Goal: Information Seeking & Learning: Find specific fact

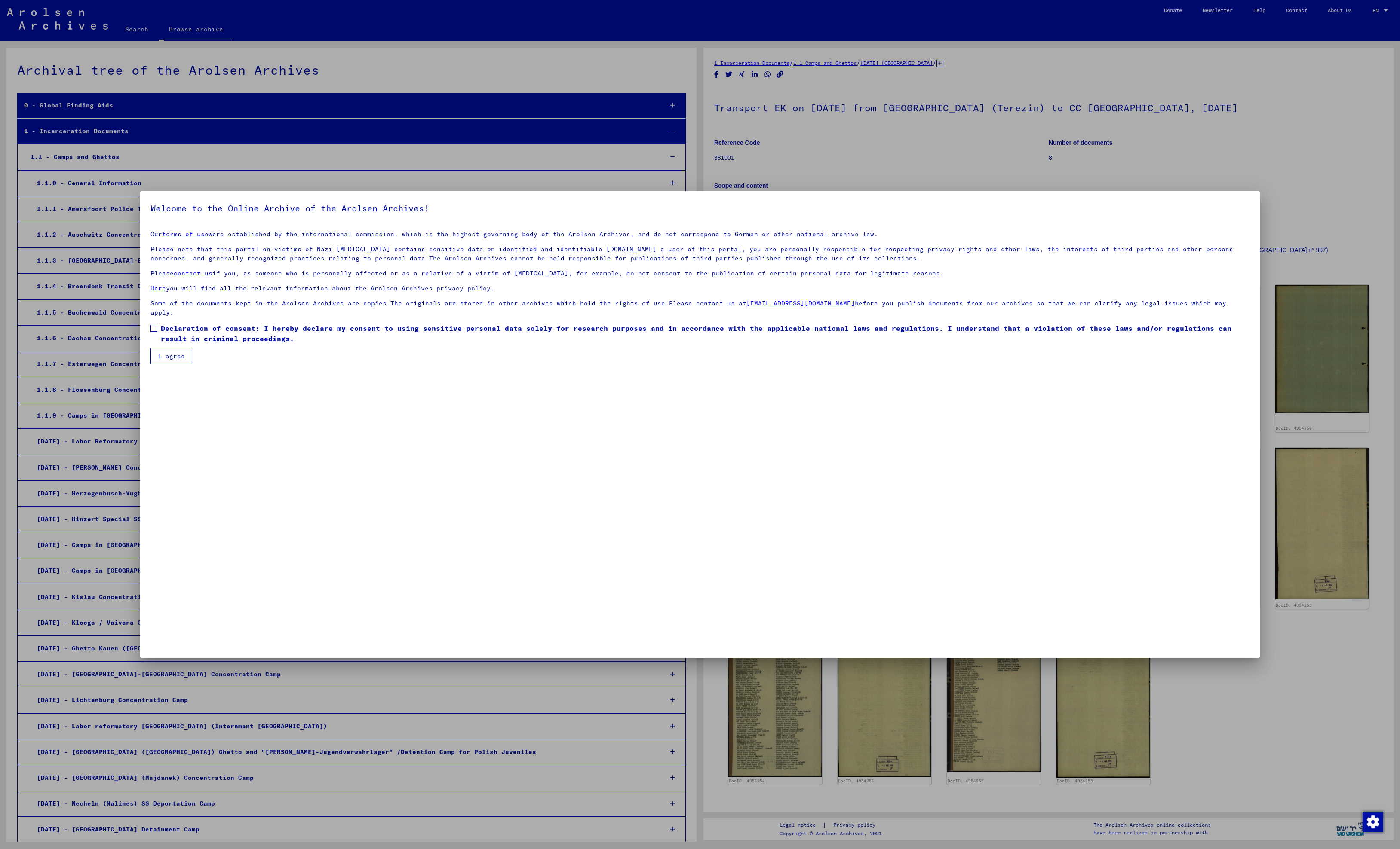
scroll to position [1411, 0]
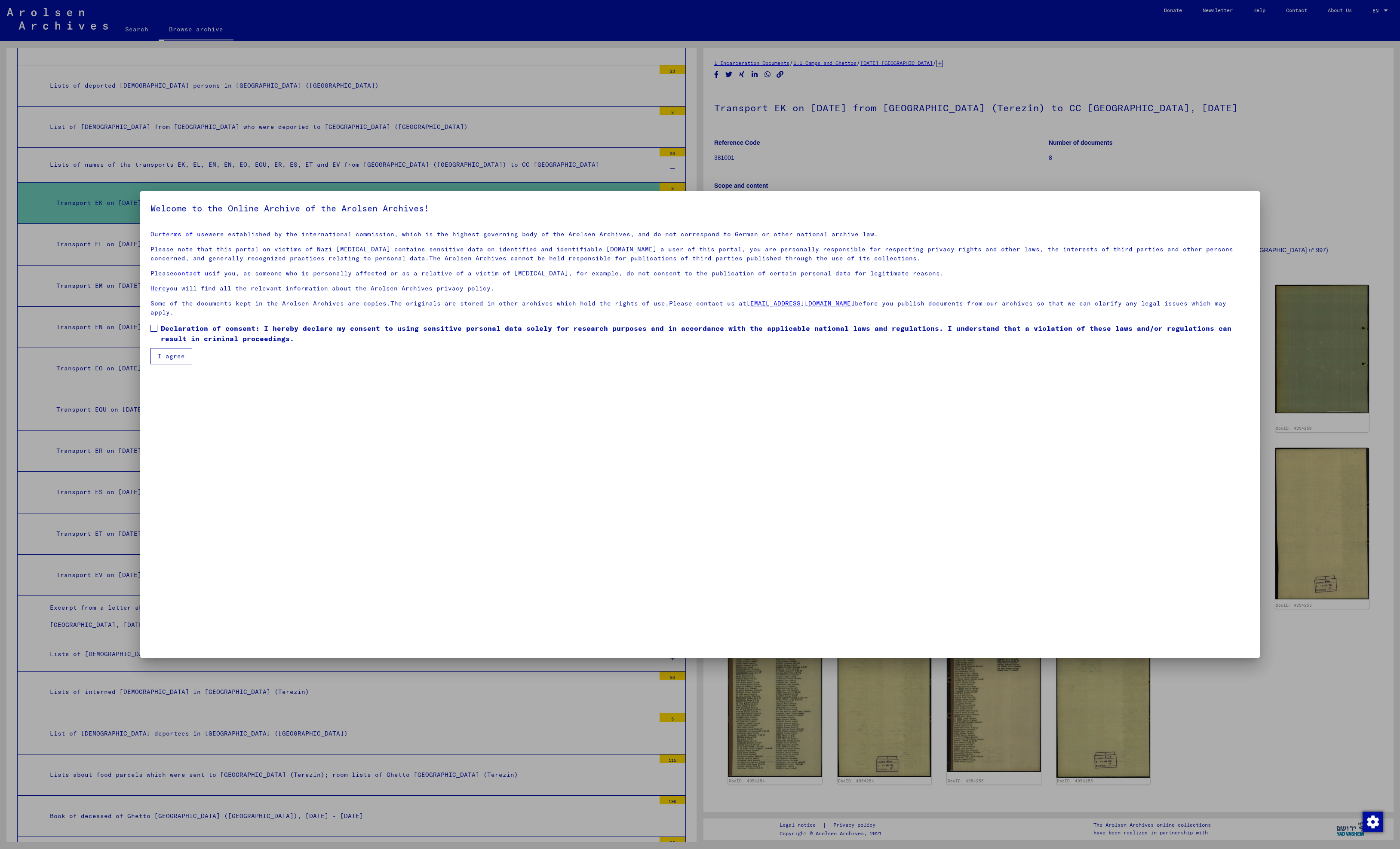
click at [155, 332] on span at bounding box center [154, 328] width 7 height 7
click at [176, 364] on button "I agree" at bounding box center [171, 356] width 42 height 16
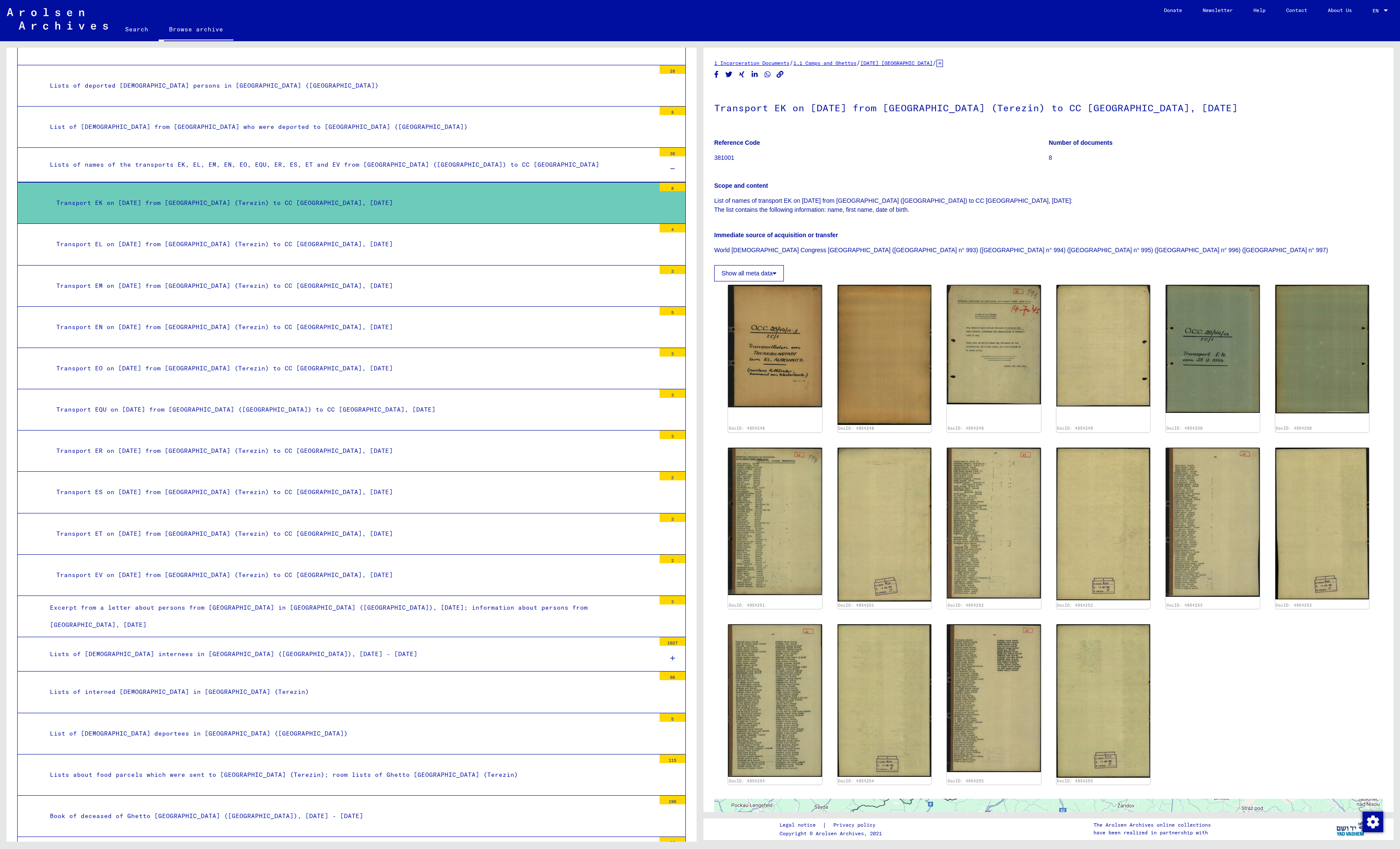
scroll to position [0, 0]
click at [771, 360] on img at bounding box center [774, 345] width 98 height 129
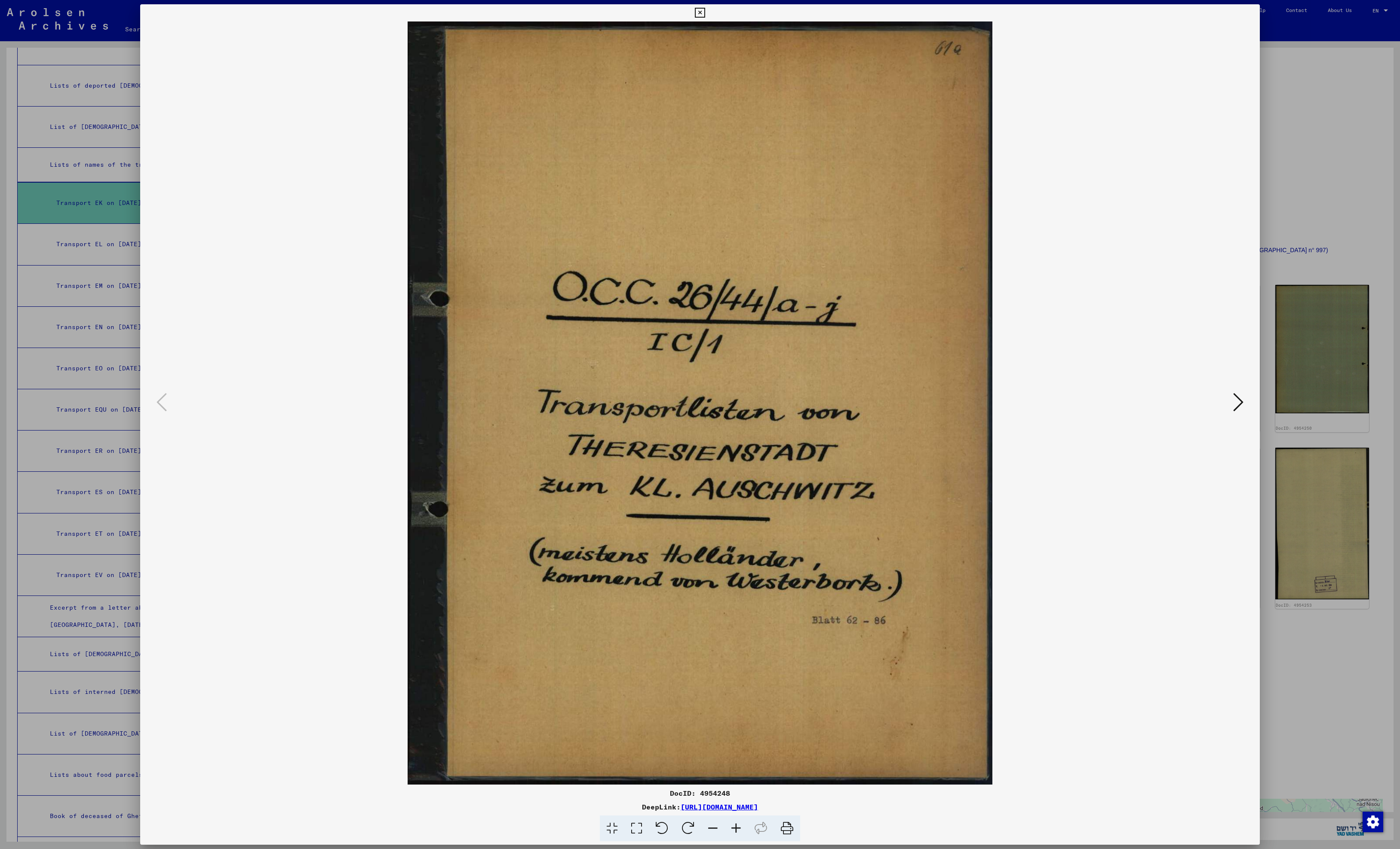
click at [1234, 405] on icon at bounding box center [1238, 403] width 10 height 21
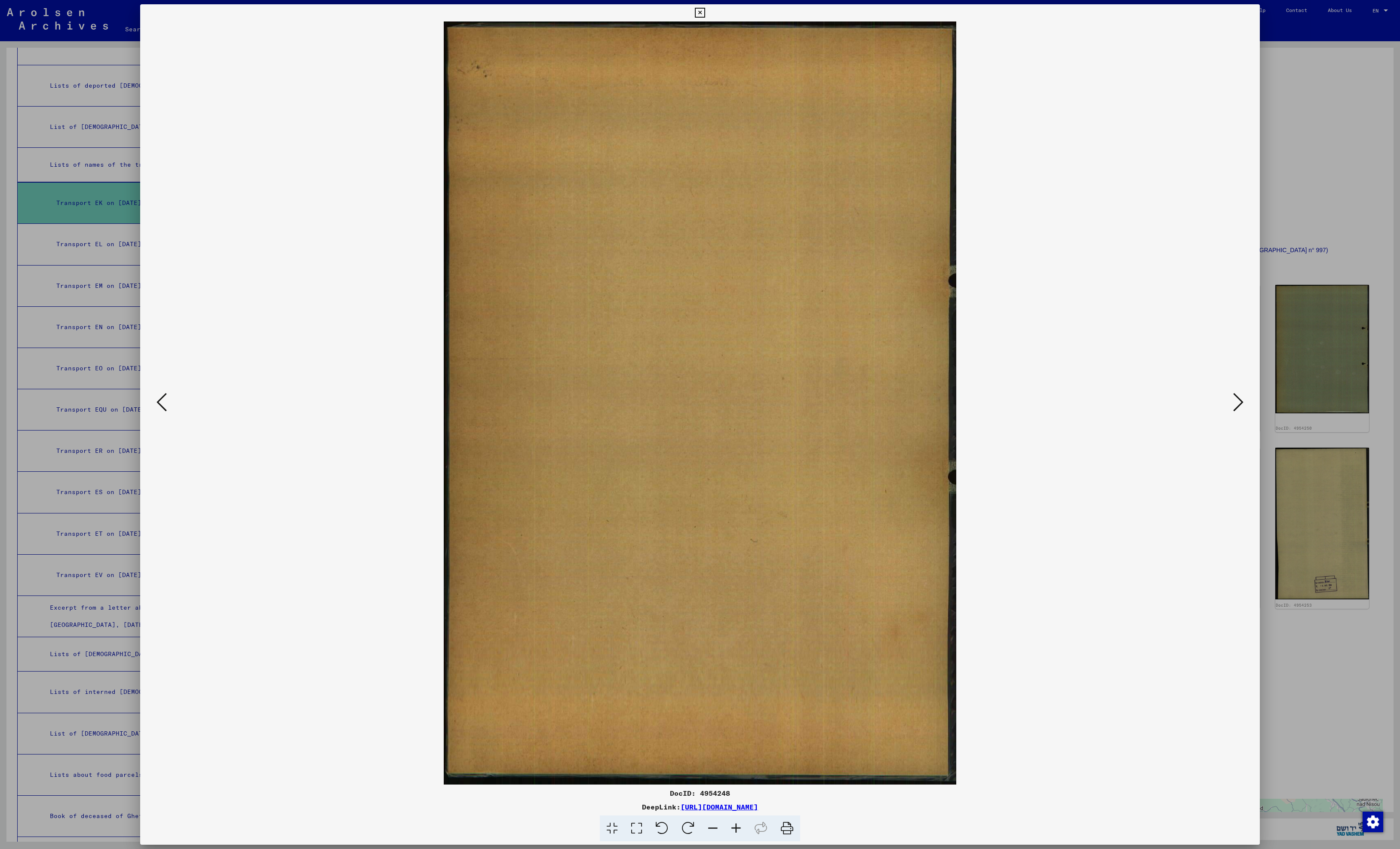
click at [1234, 405] on icon at bounding box center [1238, 403] width 10 height 21
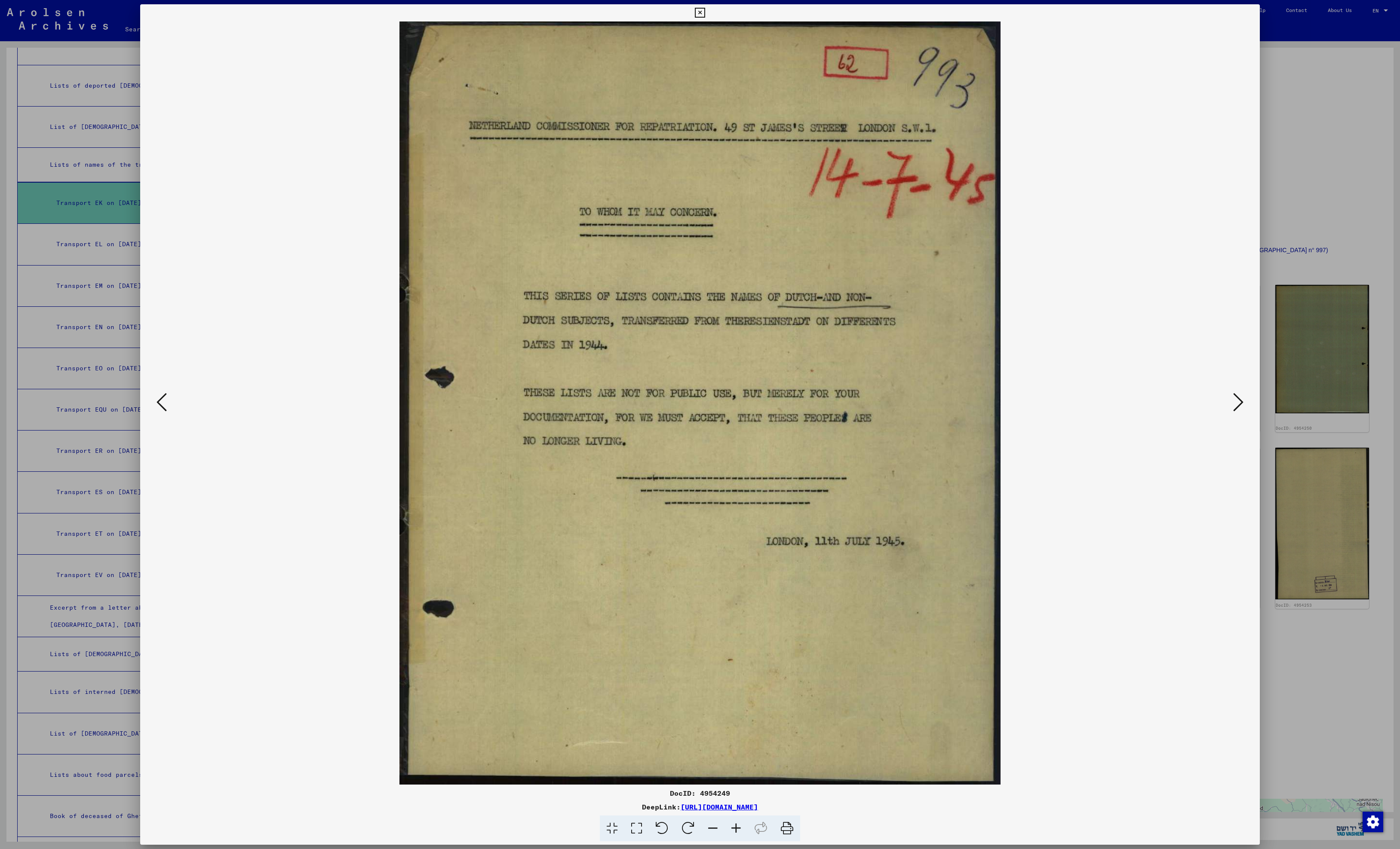
click at [1234, 405] on icon at bounding box center [1238, 403] width 10 height 21
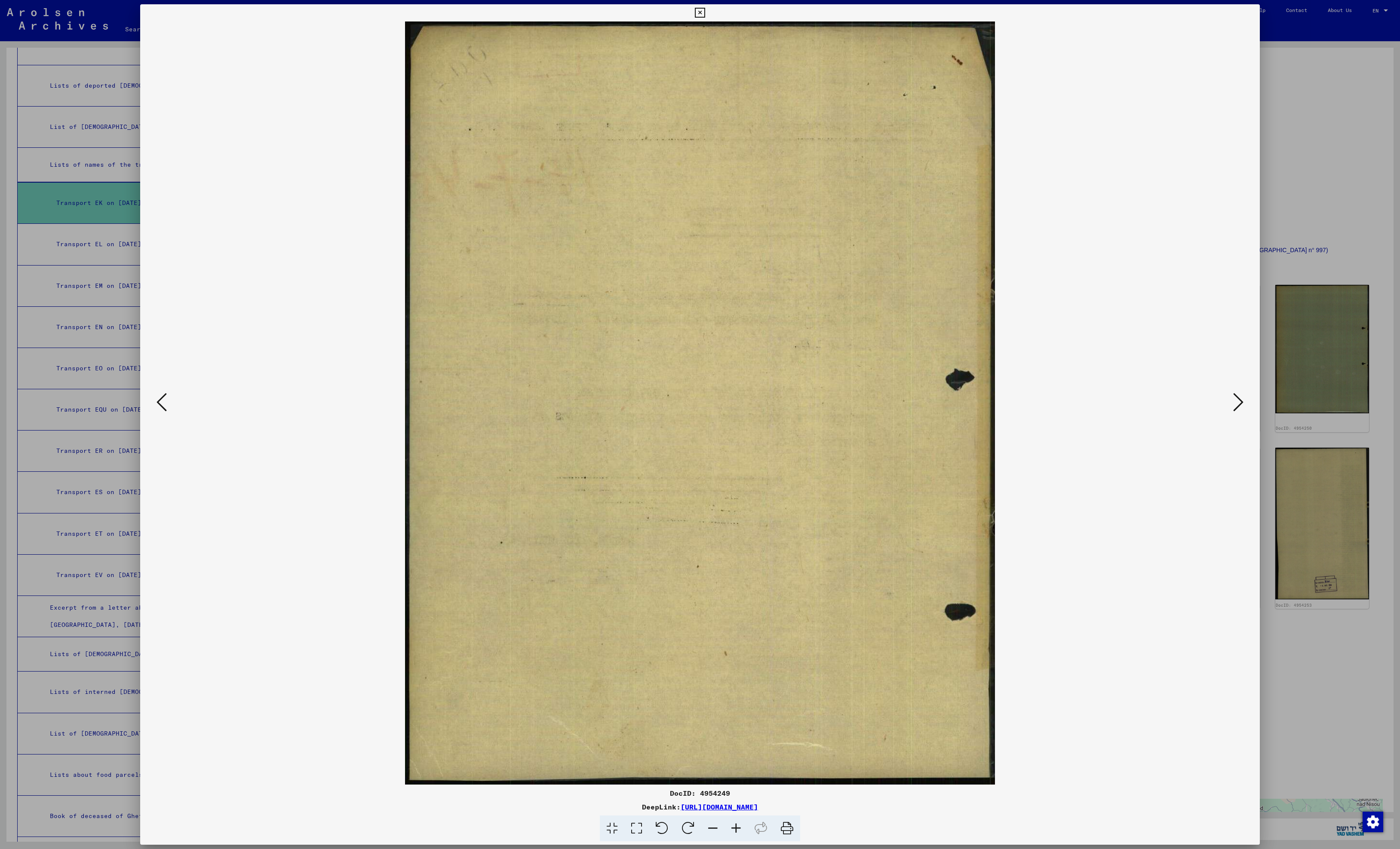
click at [1234, 405] on icon at bounding box center [1238, 403] width 10 height 21
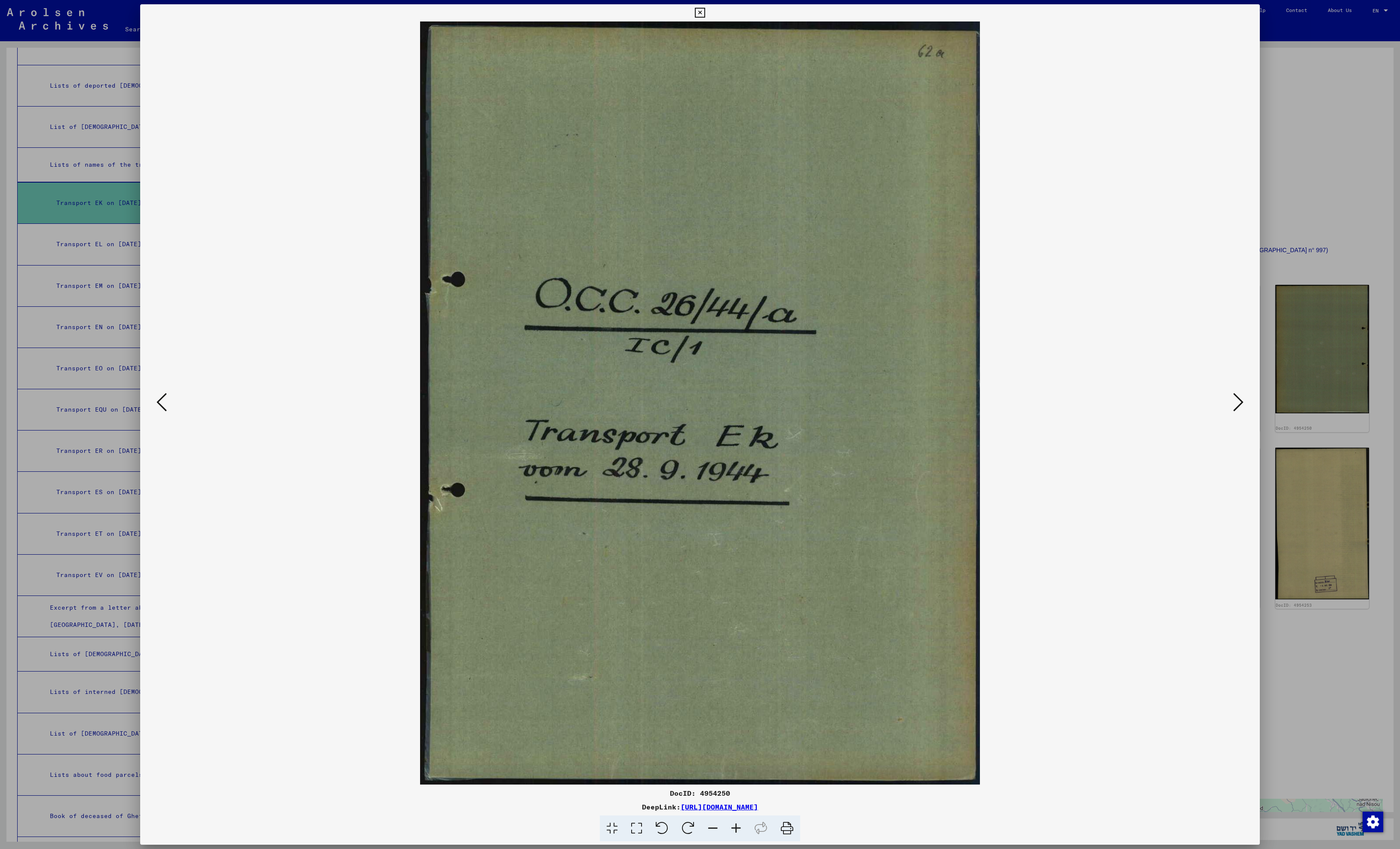
click at [1234, 405] on icon at bounding box center [1238, 403] width 10 height 21
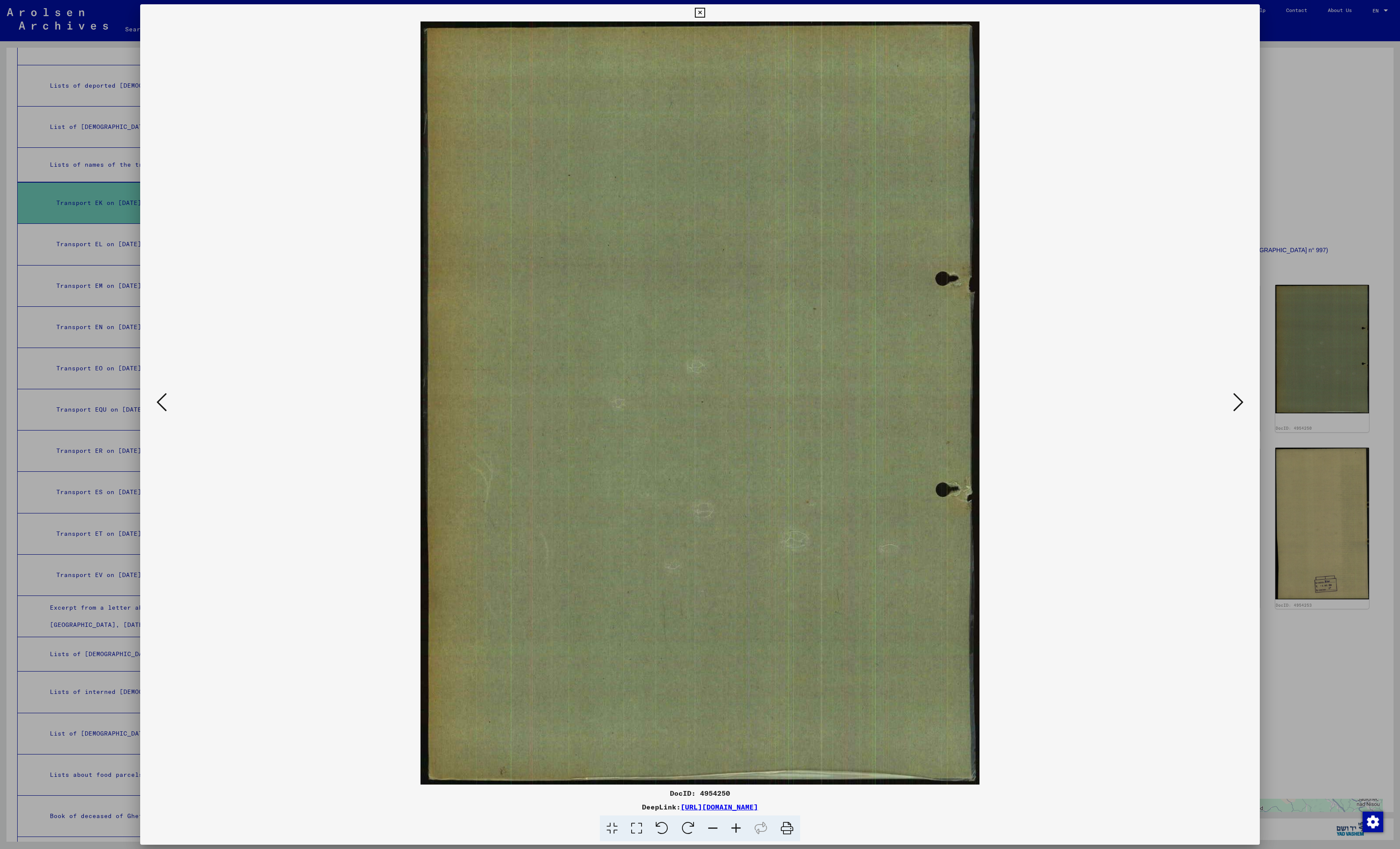
click at [1234, 405] on icon at bounding box center [1238, 403] width 10 height 21
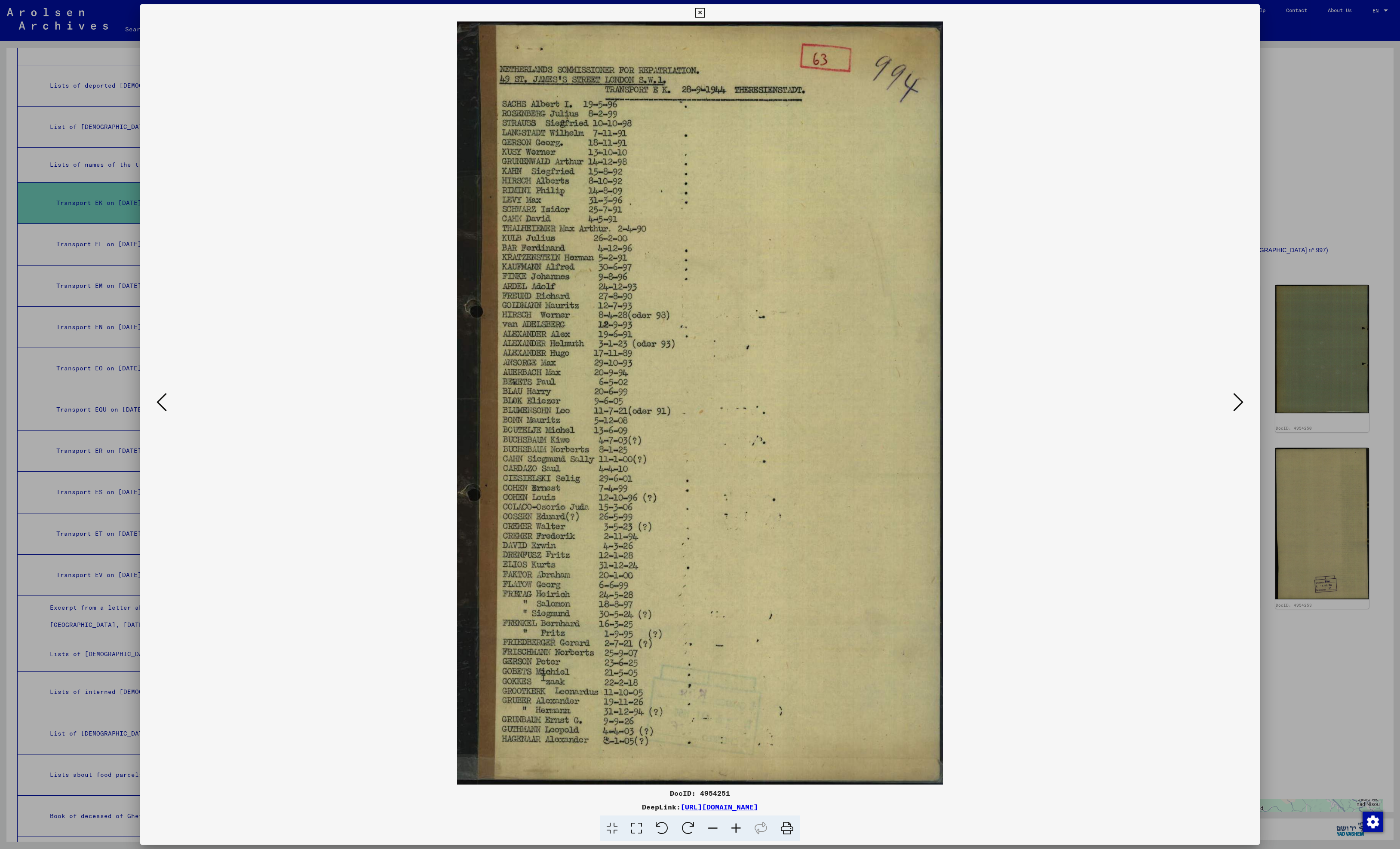
click at [1234, 405] on icon at bounding box center [1238, 403] width 10 height 21
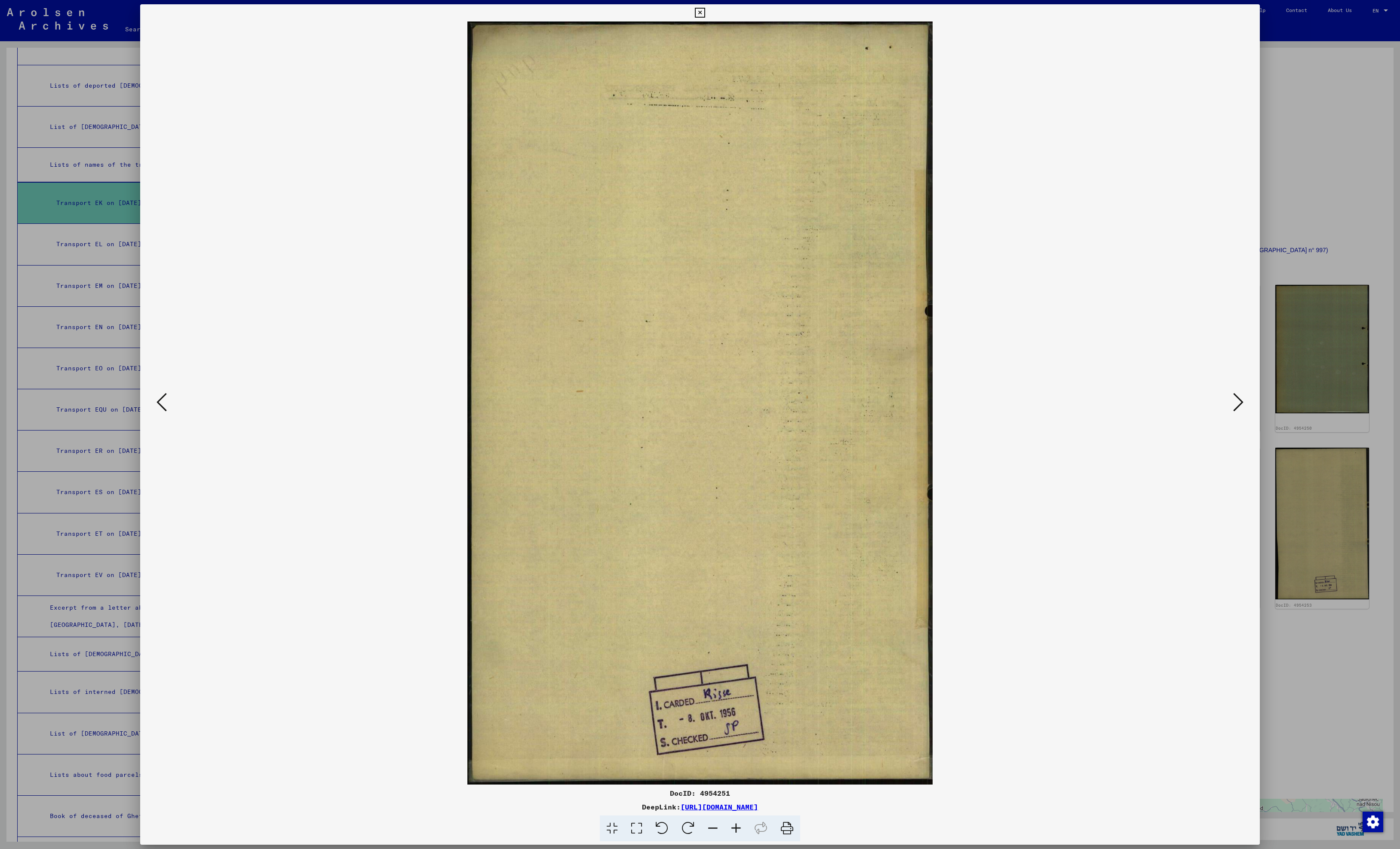
click at [1234, 405] on icon at bounding box center [1238, 403] width 10 height 21
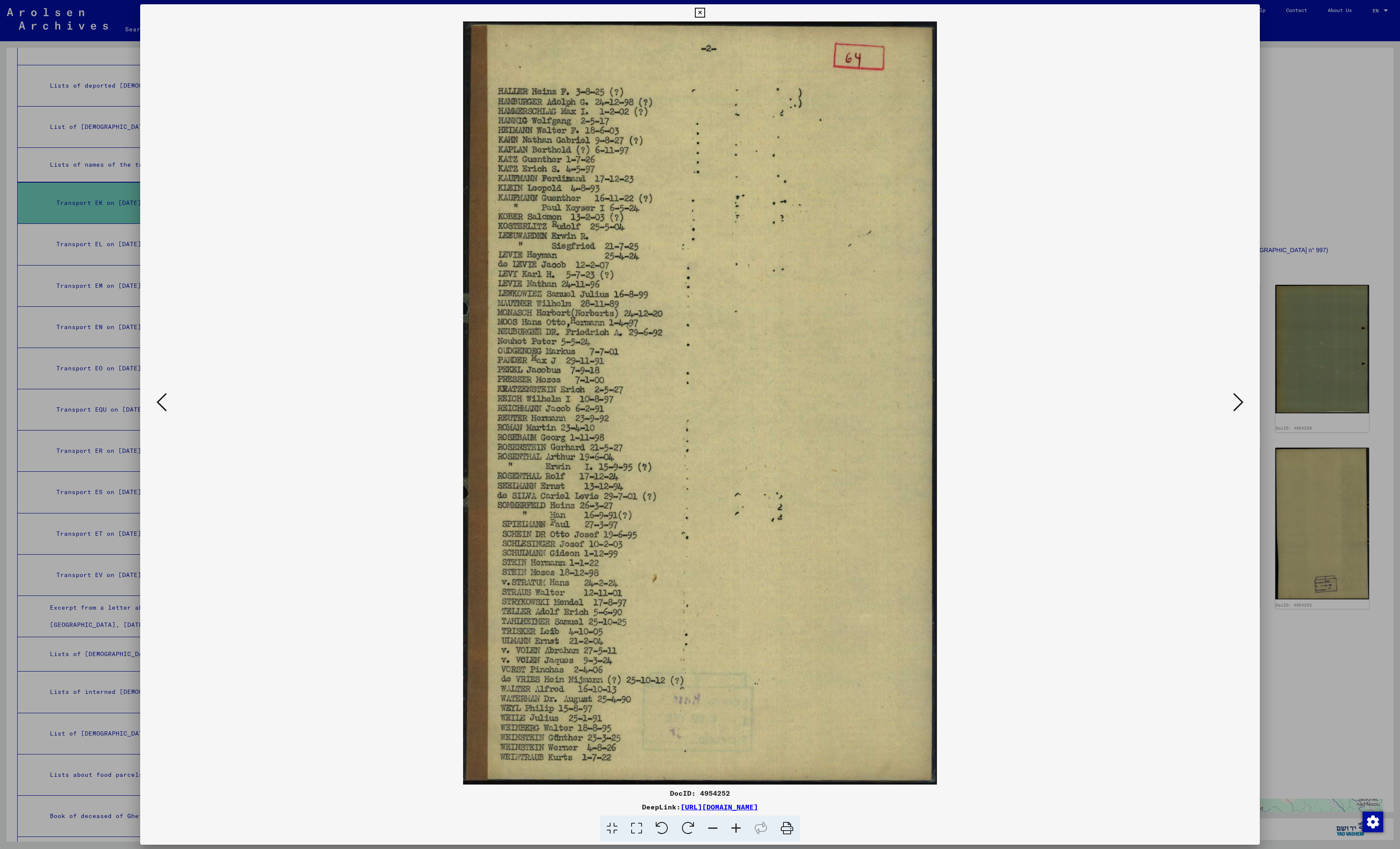
click at [1234, 405] on icon at bounding box center [1238, 403] width 10 height 21
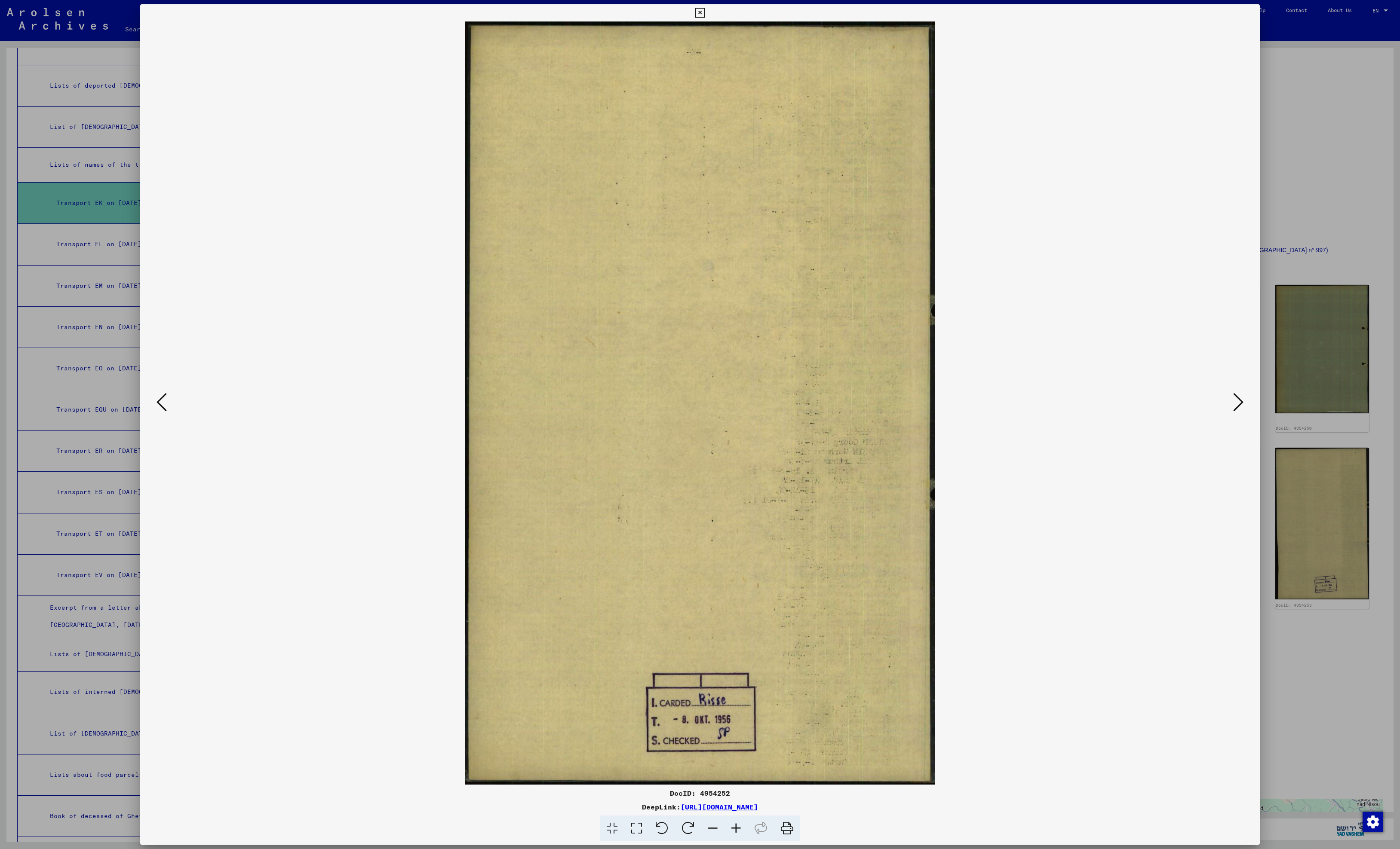
click at [1234, 405] on icon at bounding box center [1238, 403] width 10 height 21
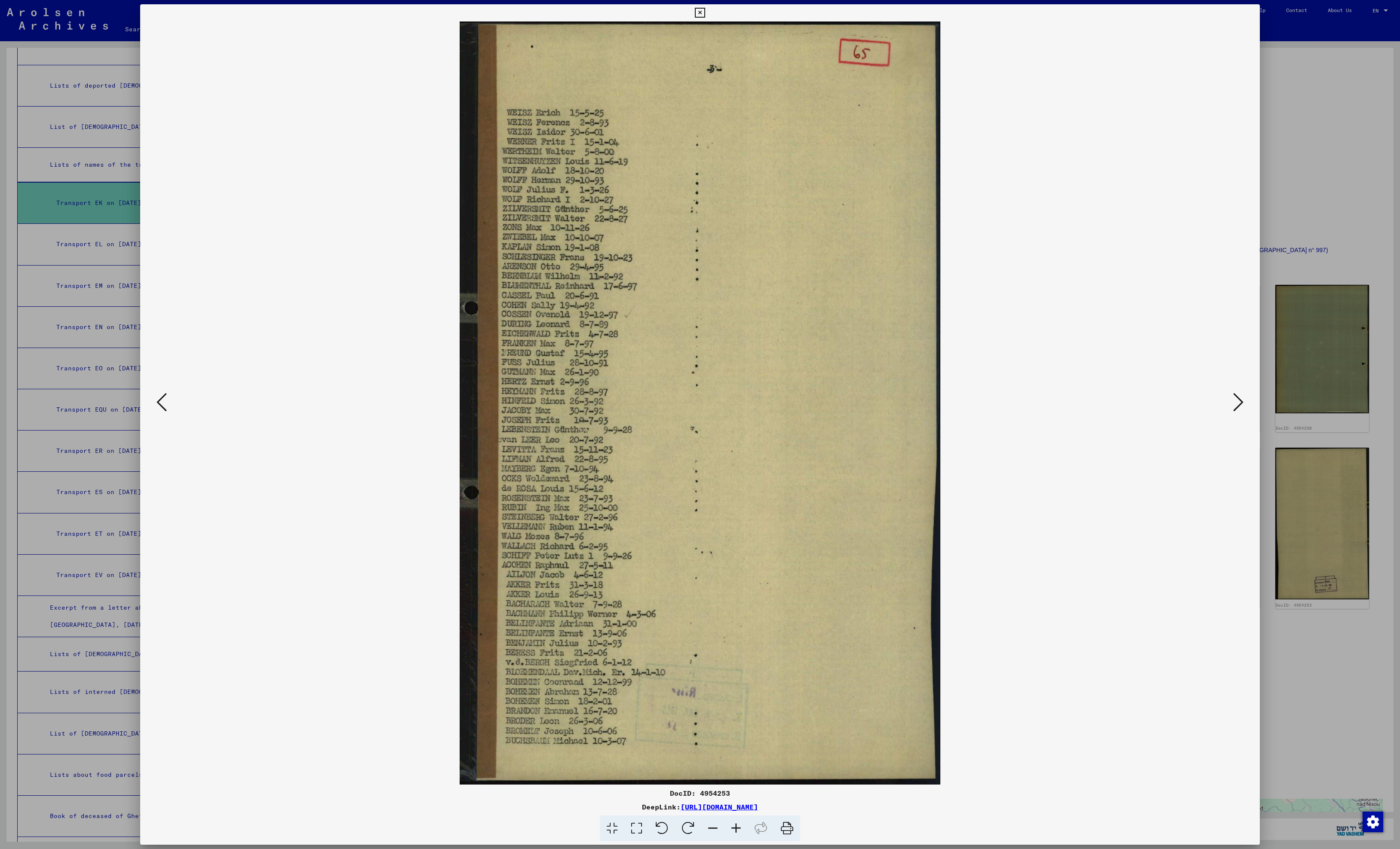
click at [1234, 405] on icon at bounding box center [1238, 403] width 10 height 21
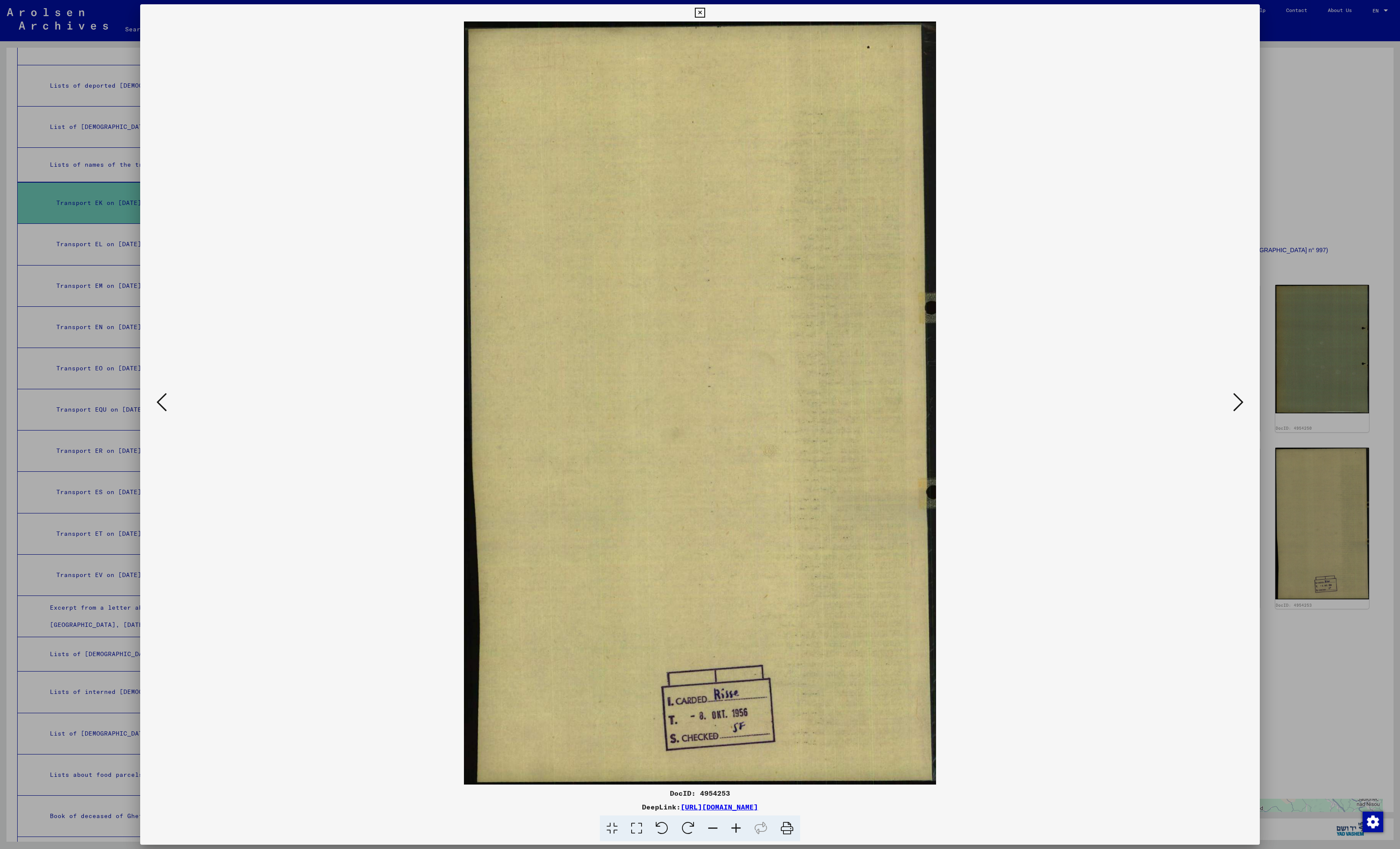
click at [1234, 405] on icon at bounding box center [1238, 403] width 10 height 21
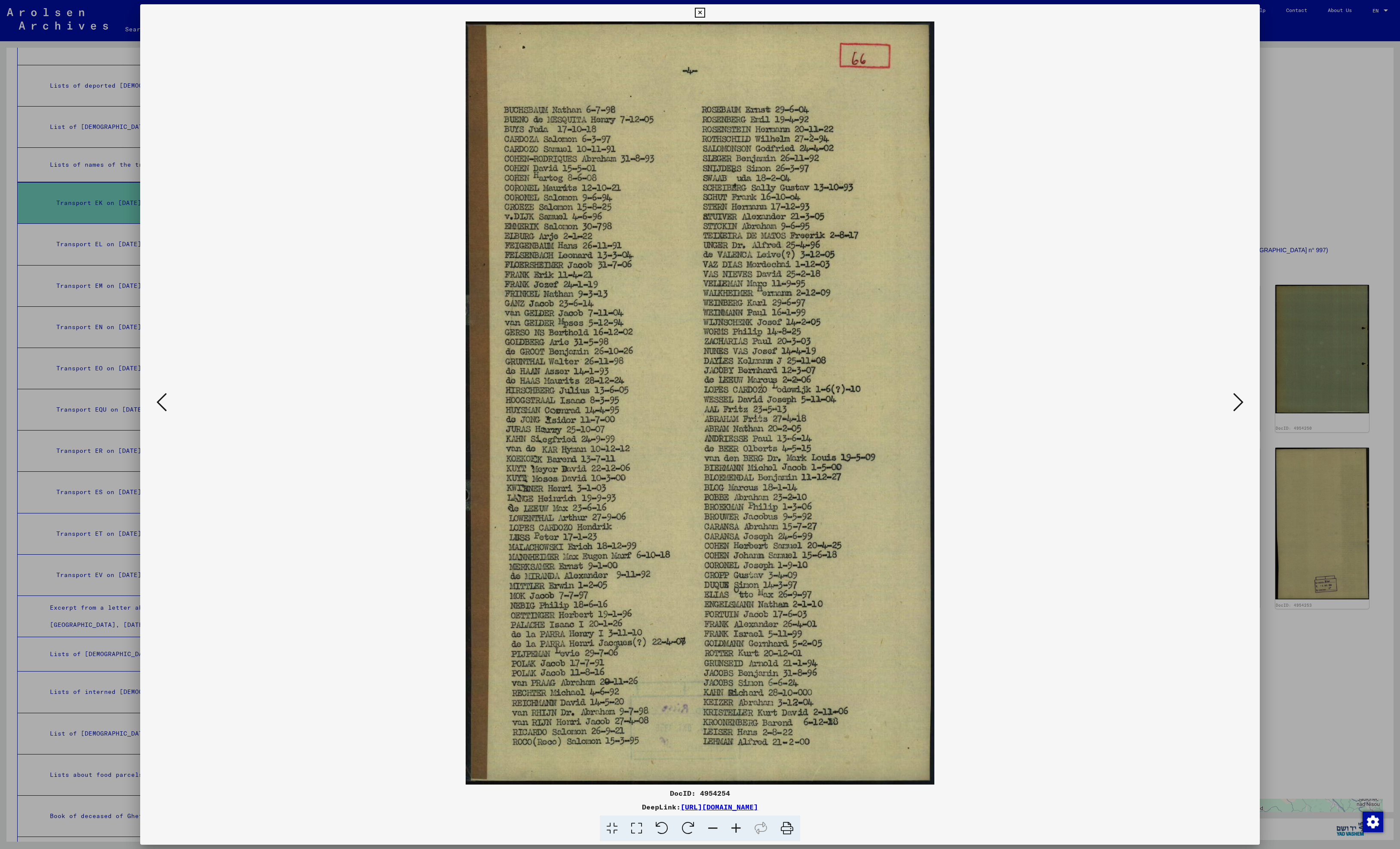
click at [1234, 405] on icon at bounding box center [1238, 403] width 10 height 21
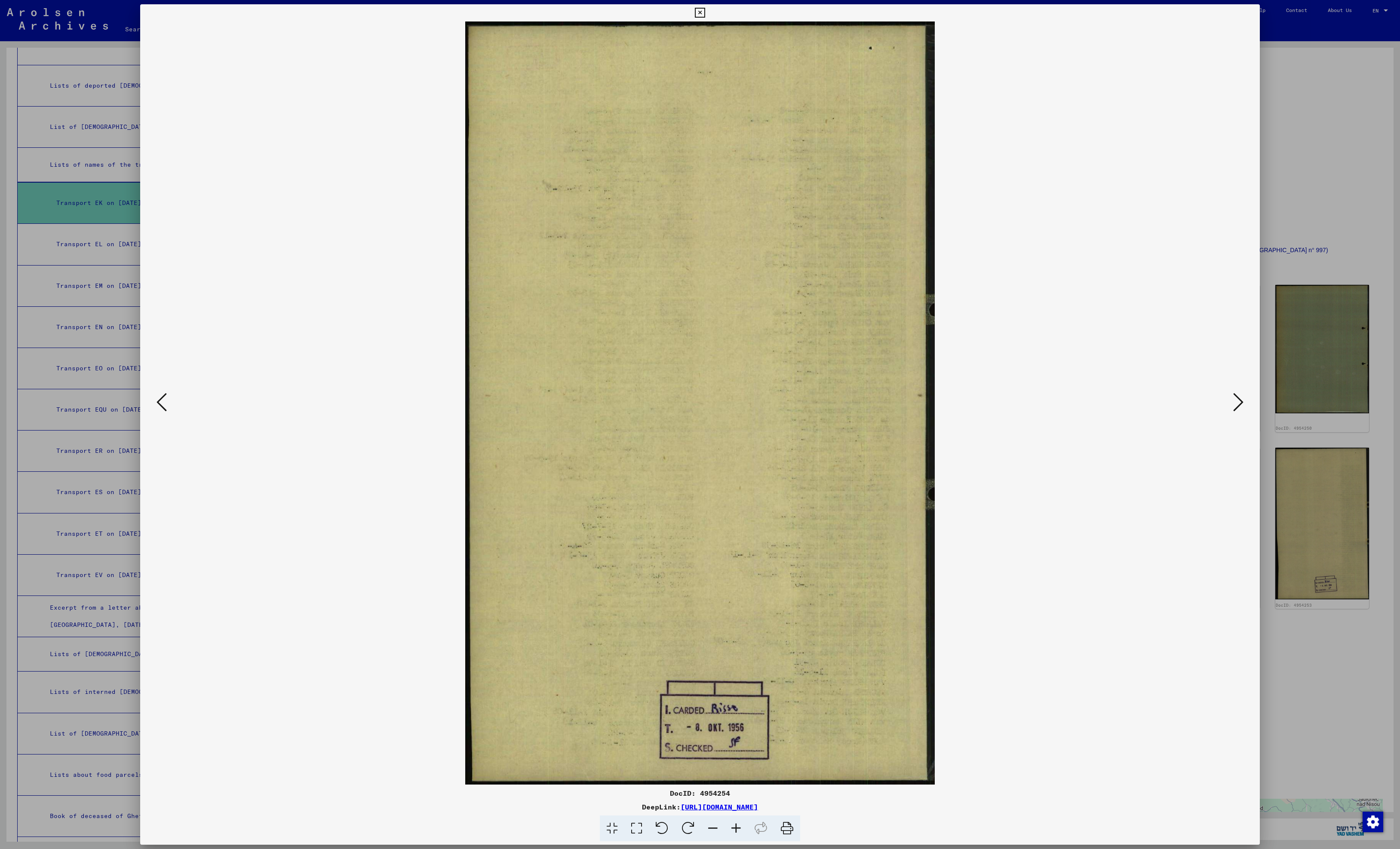
click at [1234, 405] on icon at bounding box center [1238, 403] width 10 height 21
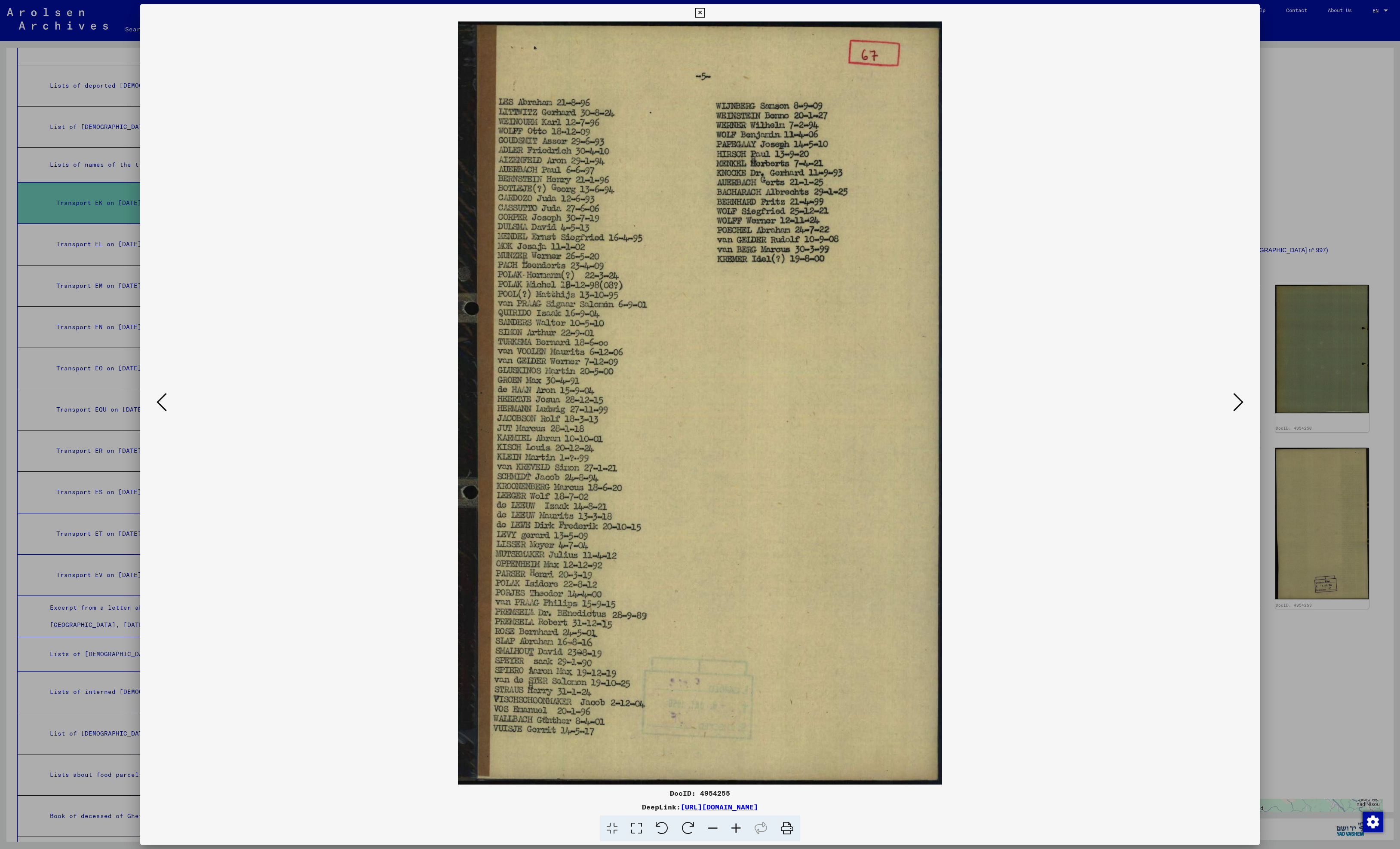
click at [1234, 405] on icon at bounding box center [1238, 403] width 10 height 21
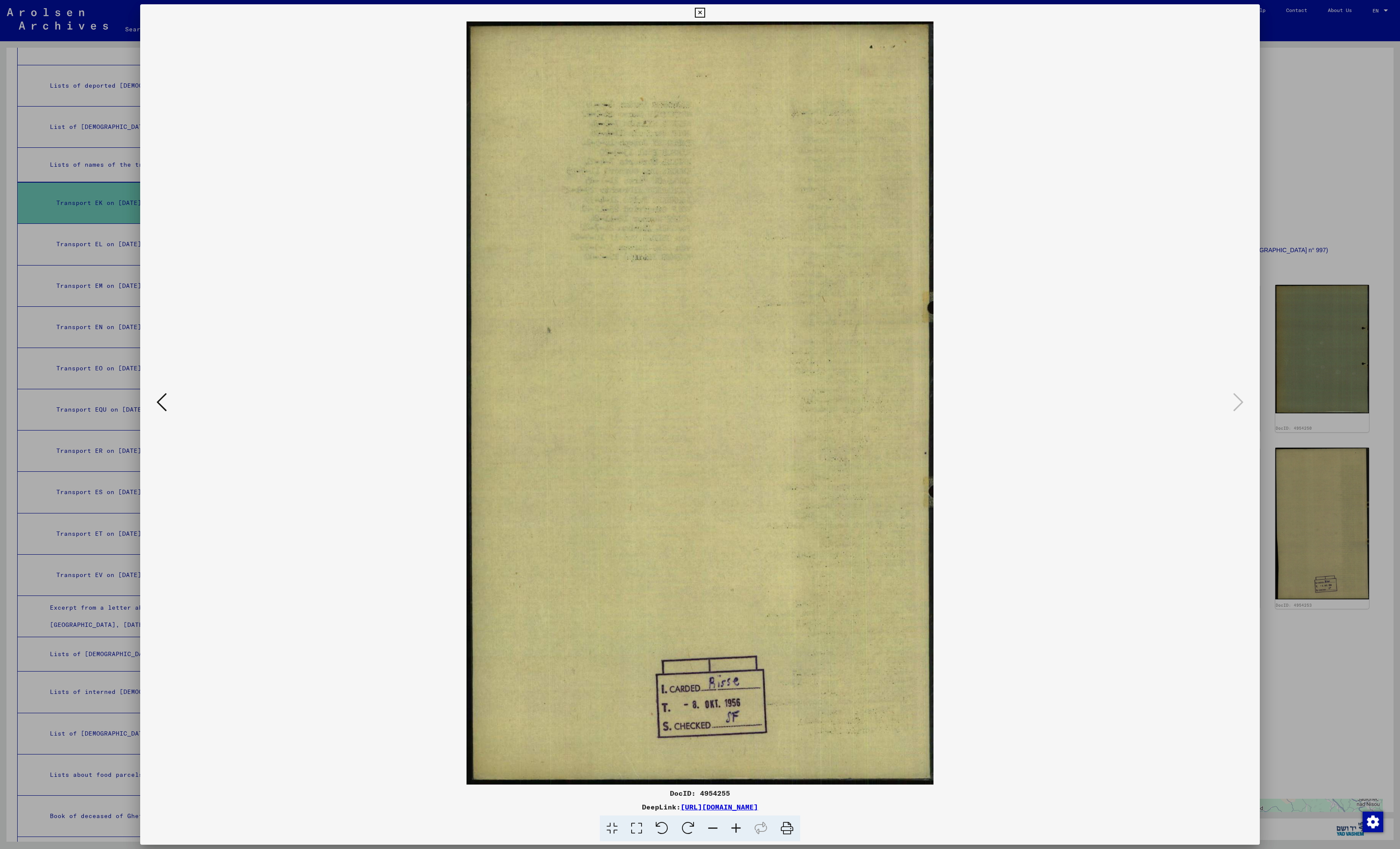
click at [159, 403] on icon at bounding box center [161, 403] width 10 height 21
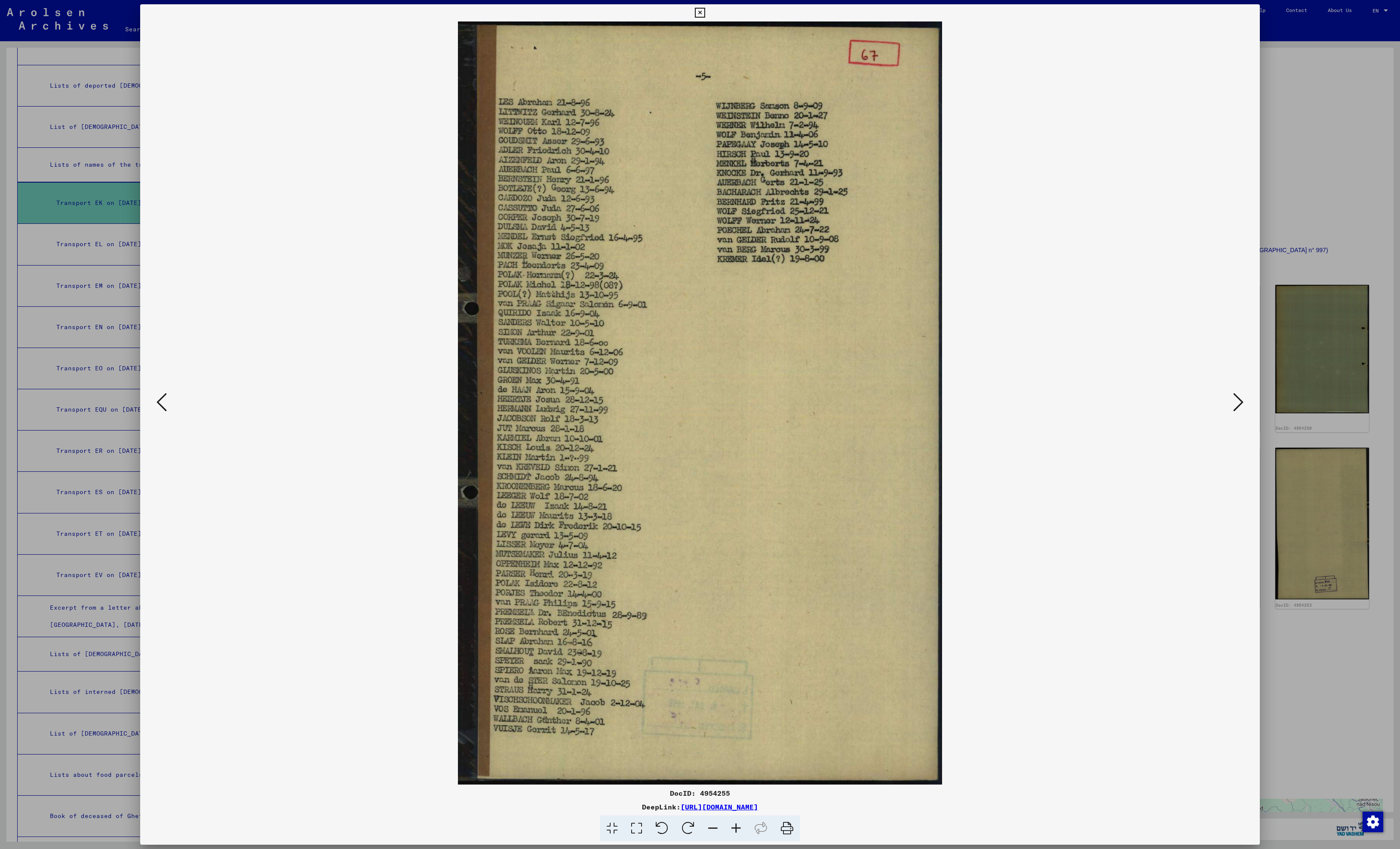
click at [159, 403] on icon at bounding box center [161, 403] width 10 height 21
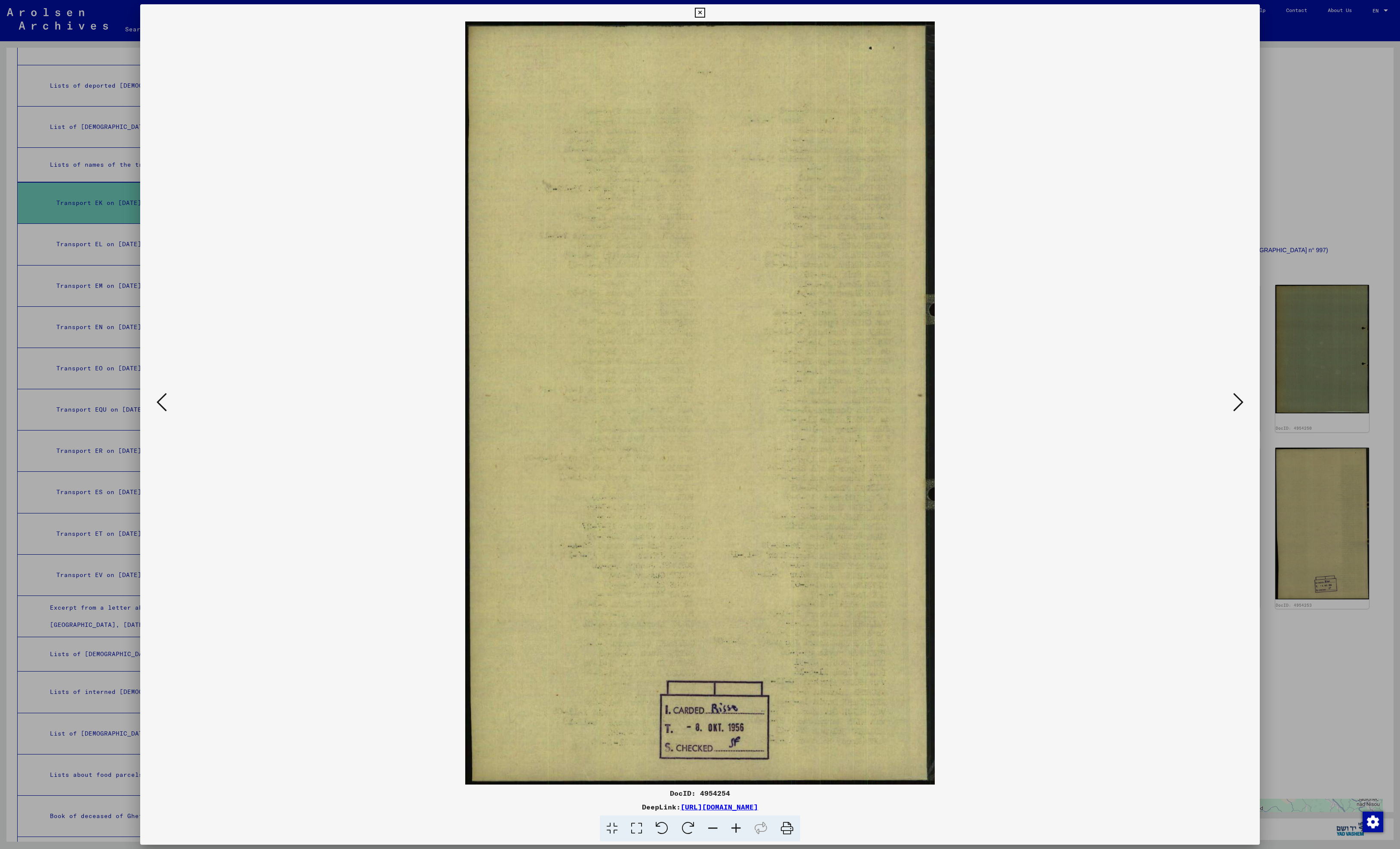
click at [159, 403] on icon at bounding box center [161, 403] width 10 height 21
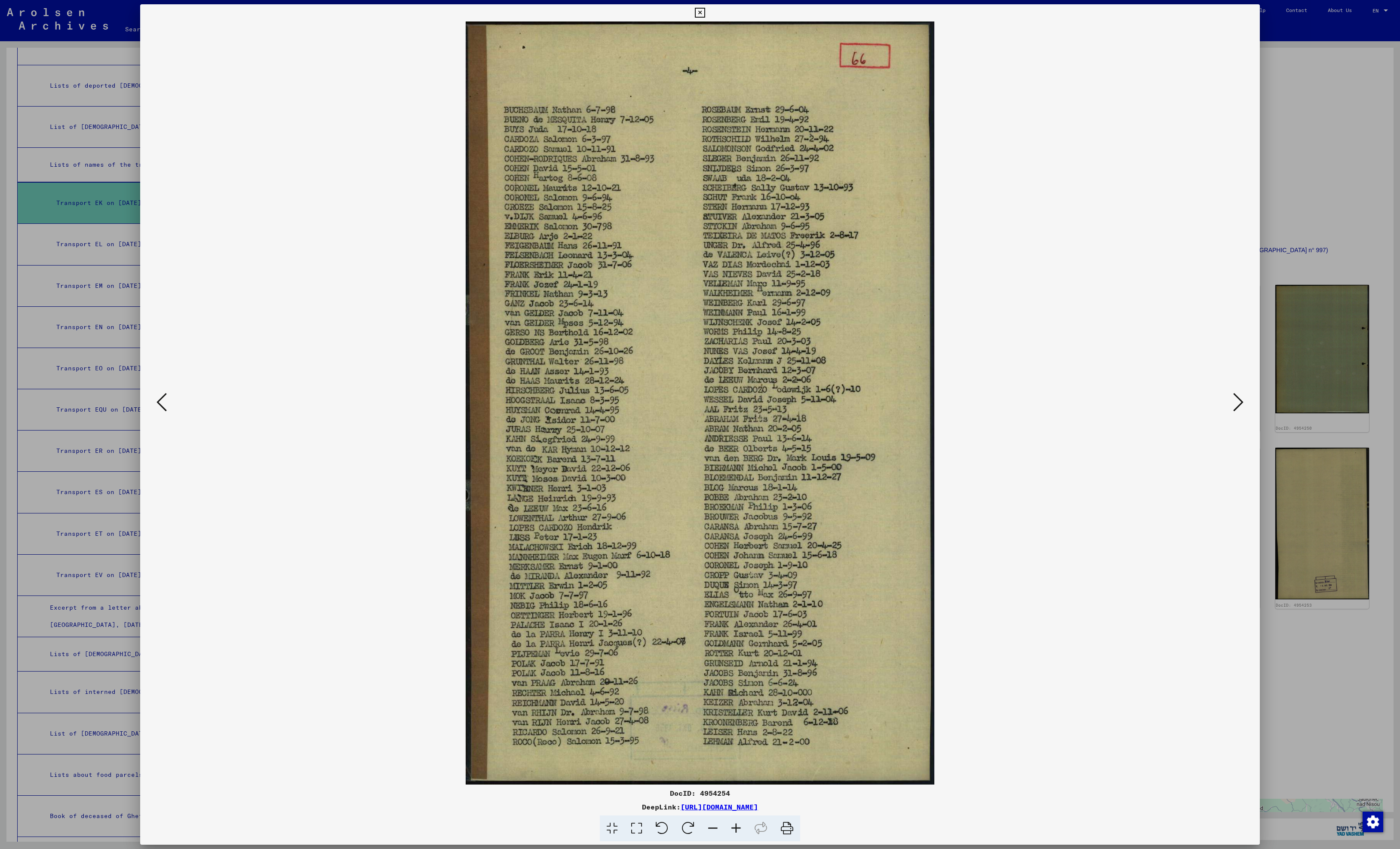
click at [159, 403] on icon at bounding box center [161, 403] width 10 height 21
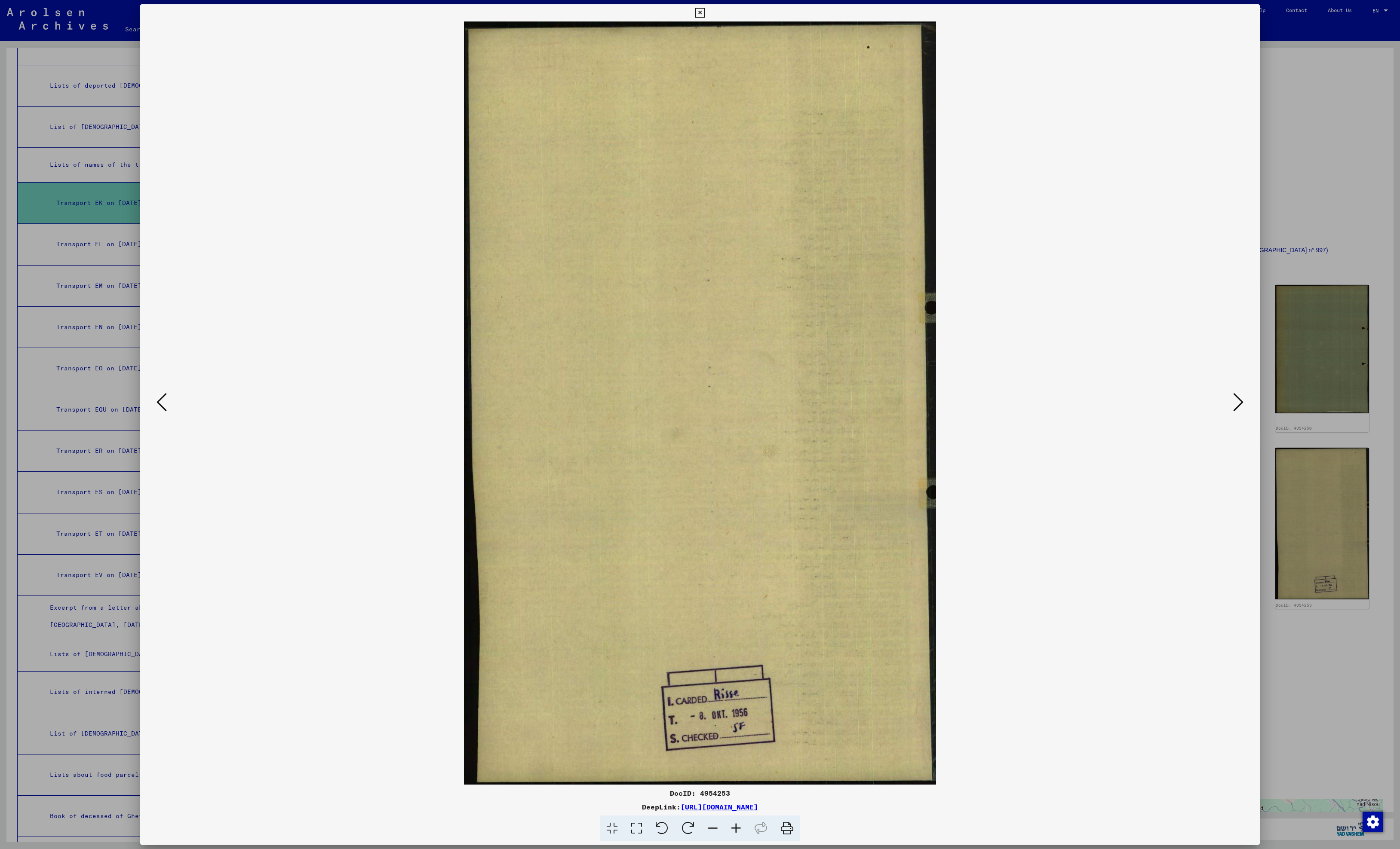
click at [159, 403] on icon at bounding box center [161, 403] width 10 height 21
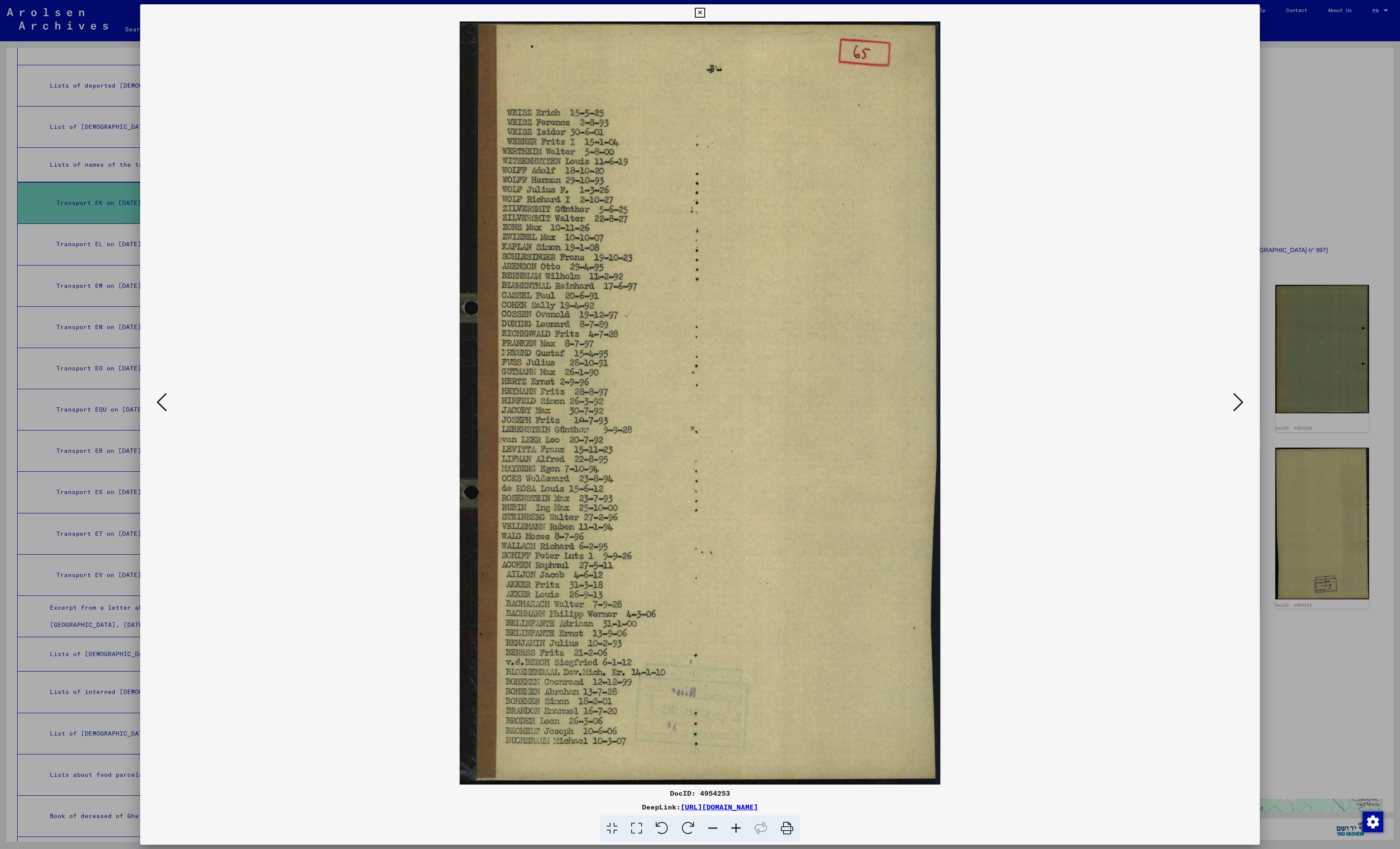
click at [159, 403] on icon at bounding box center [161, 403] width 10 height 21
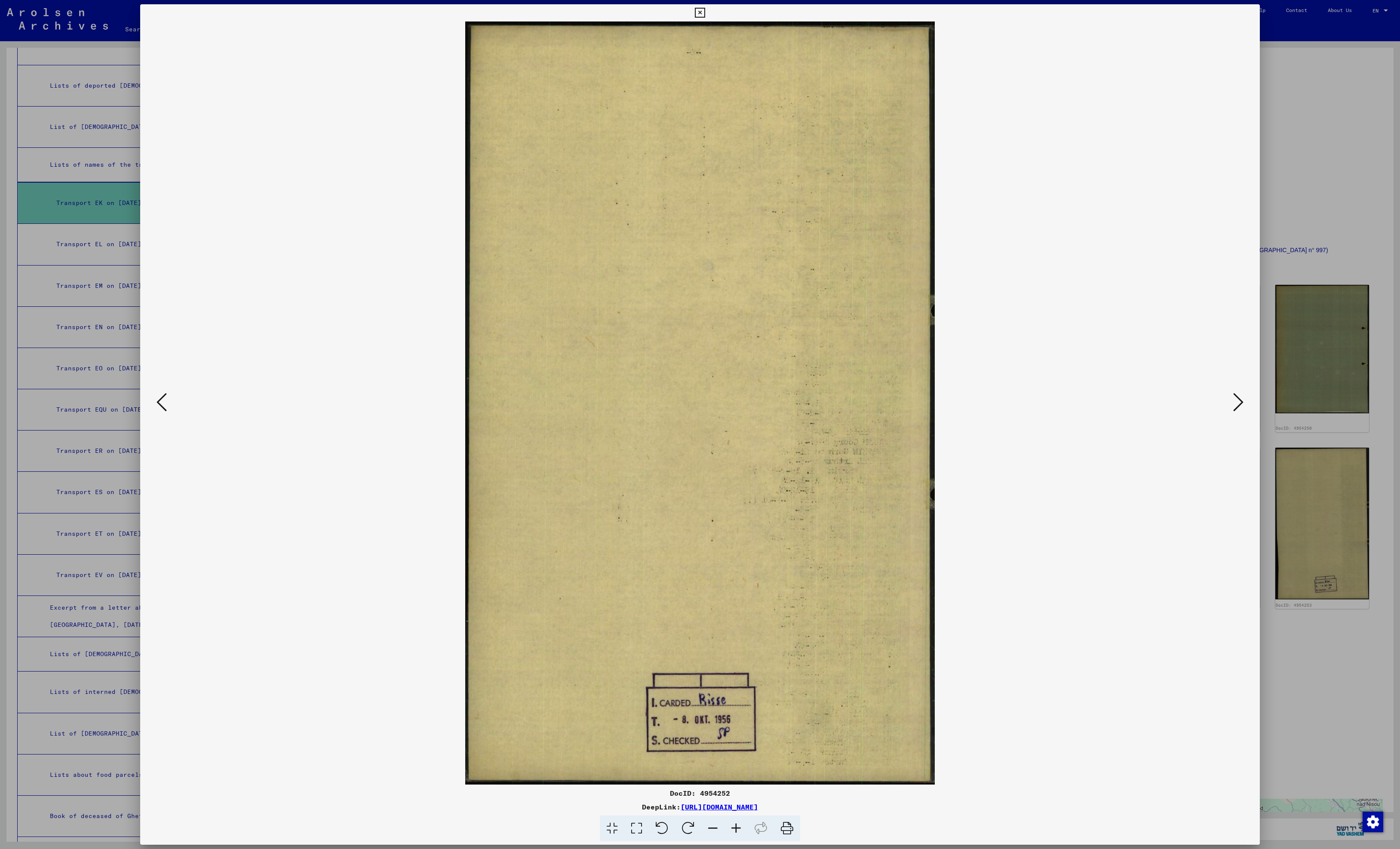
click at [159, 403] on icon at bounding box center [161, 403] width 10 height 21
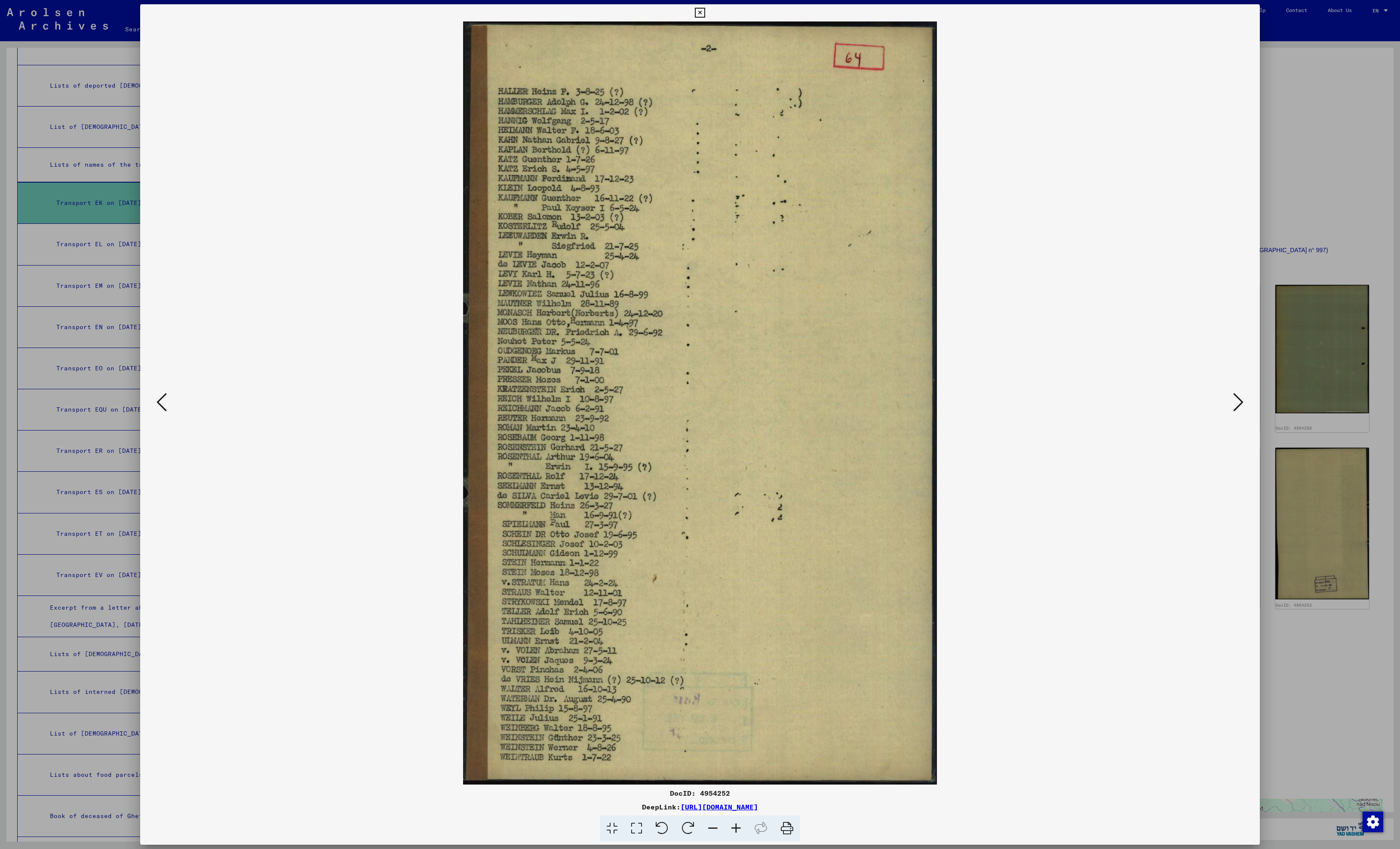
click at [159, 403] on icon at bounding box center [161, 403] width 10 height 21
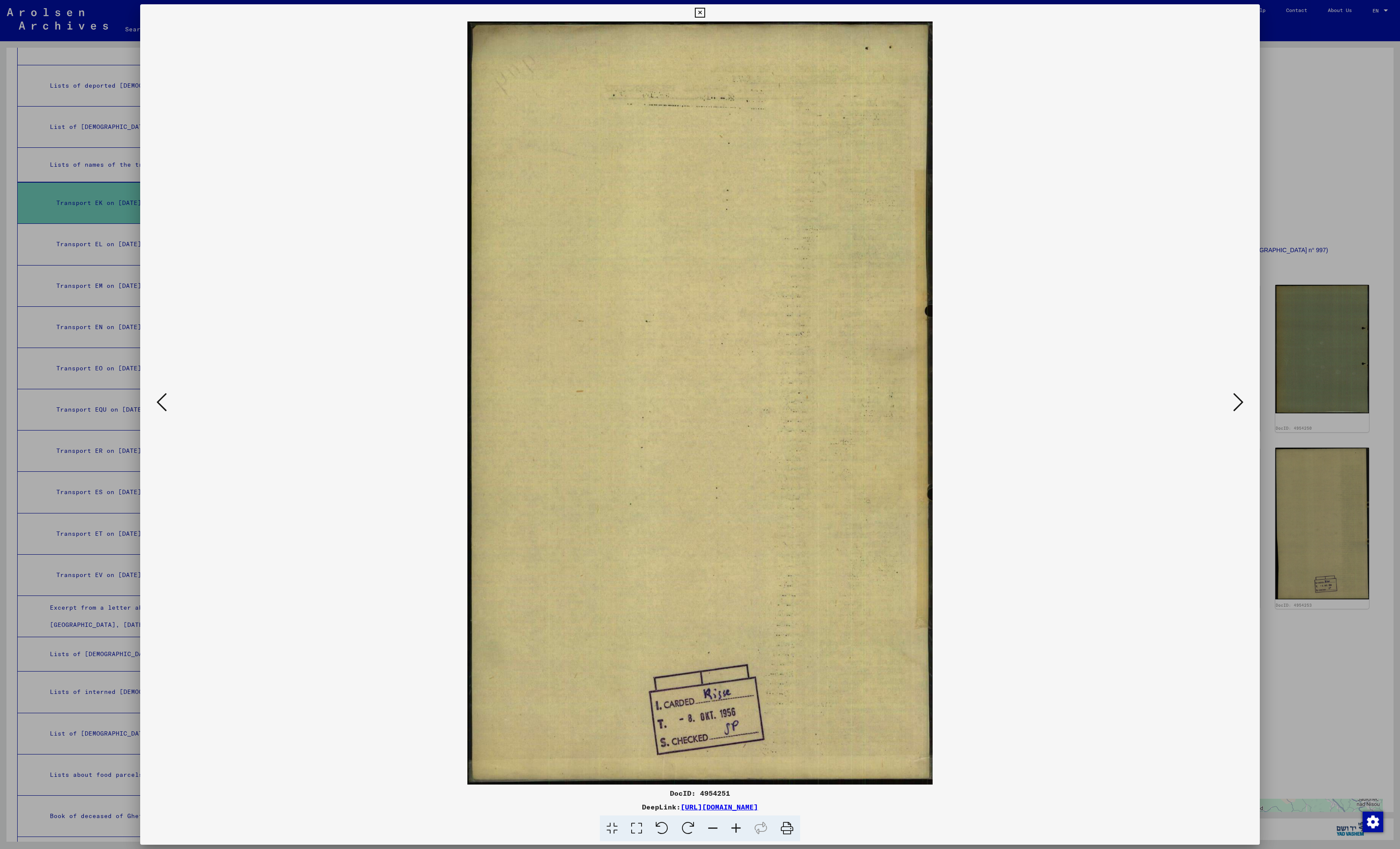
click at [159, 403] on icon at bounding box center [161, 403] width 10 height 21
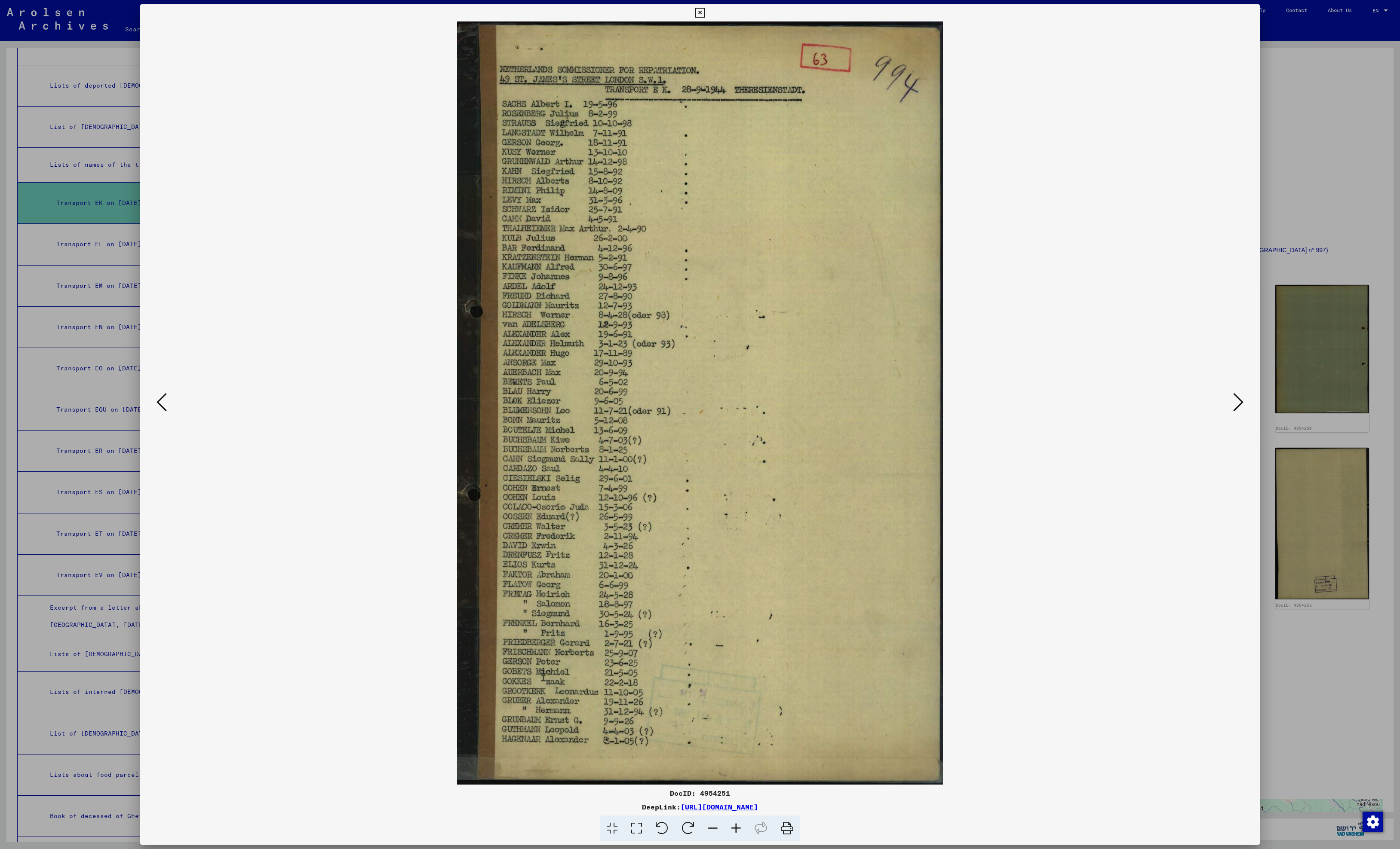
click at [159, 403] on icon at bounding box center [161, 403] width 10 height 21
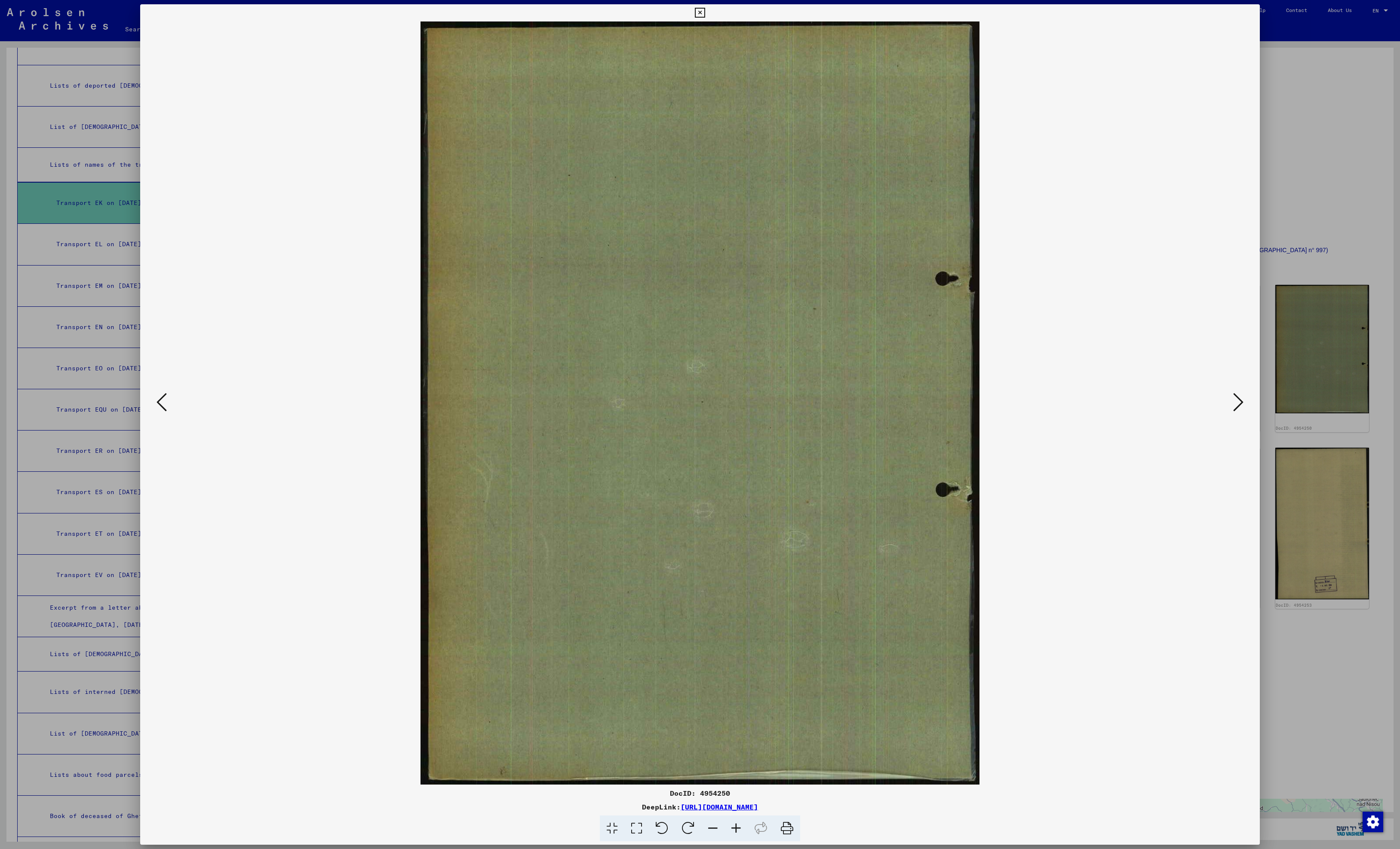
click at [159, 403] on icon at bounding box center [161, 403] width 10 height 21
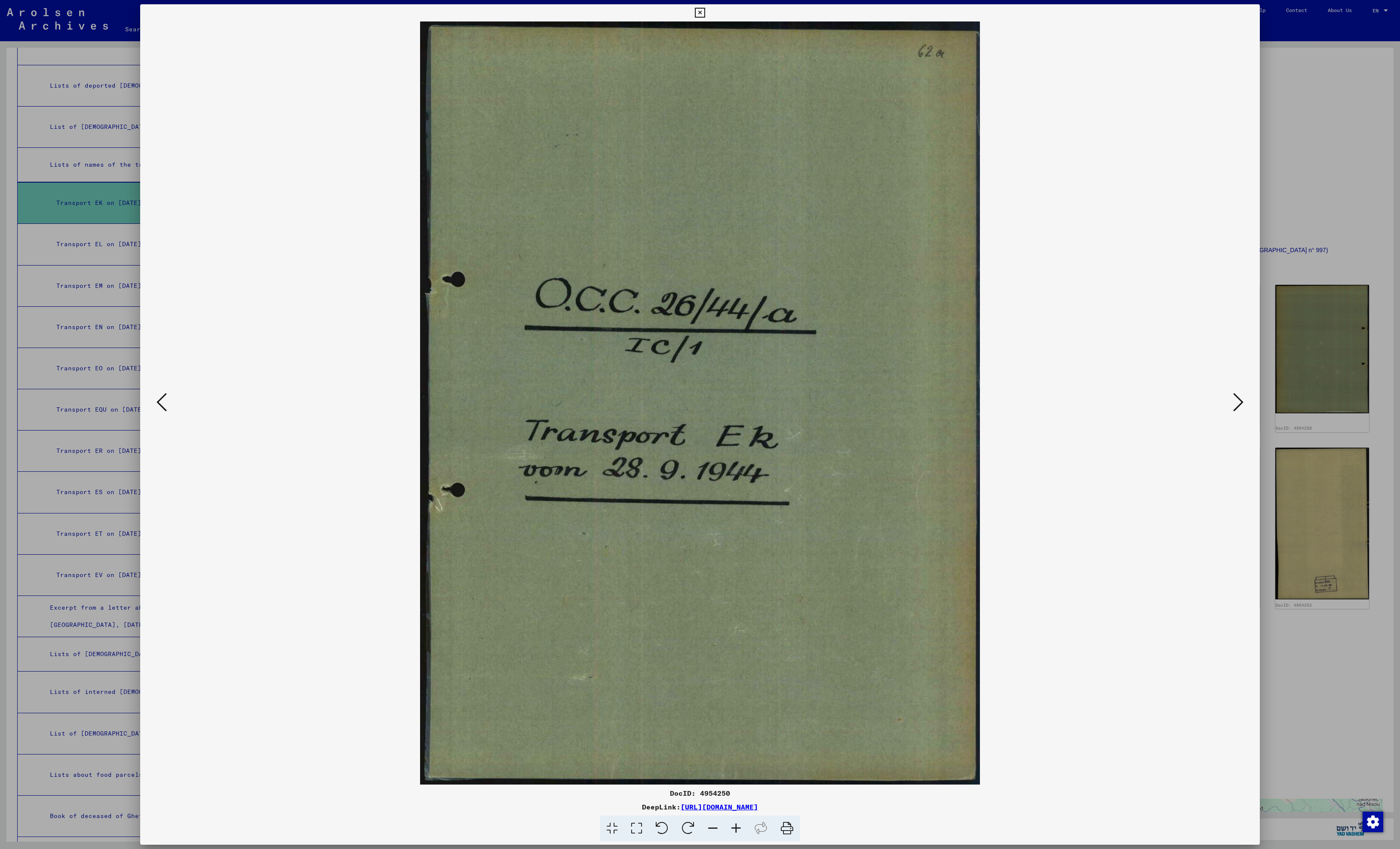
click at [705, 15] on icon at bounding box center [700, 12] width 10 height 10
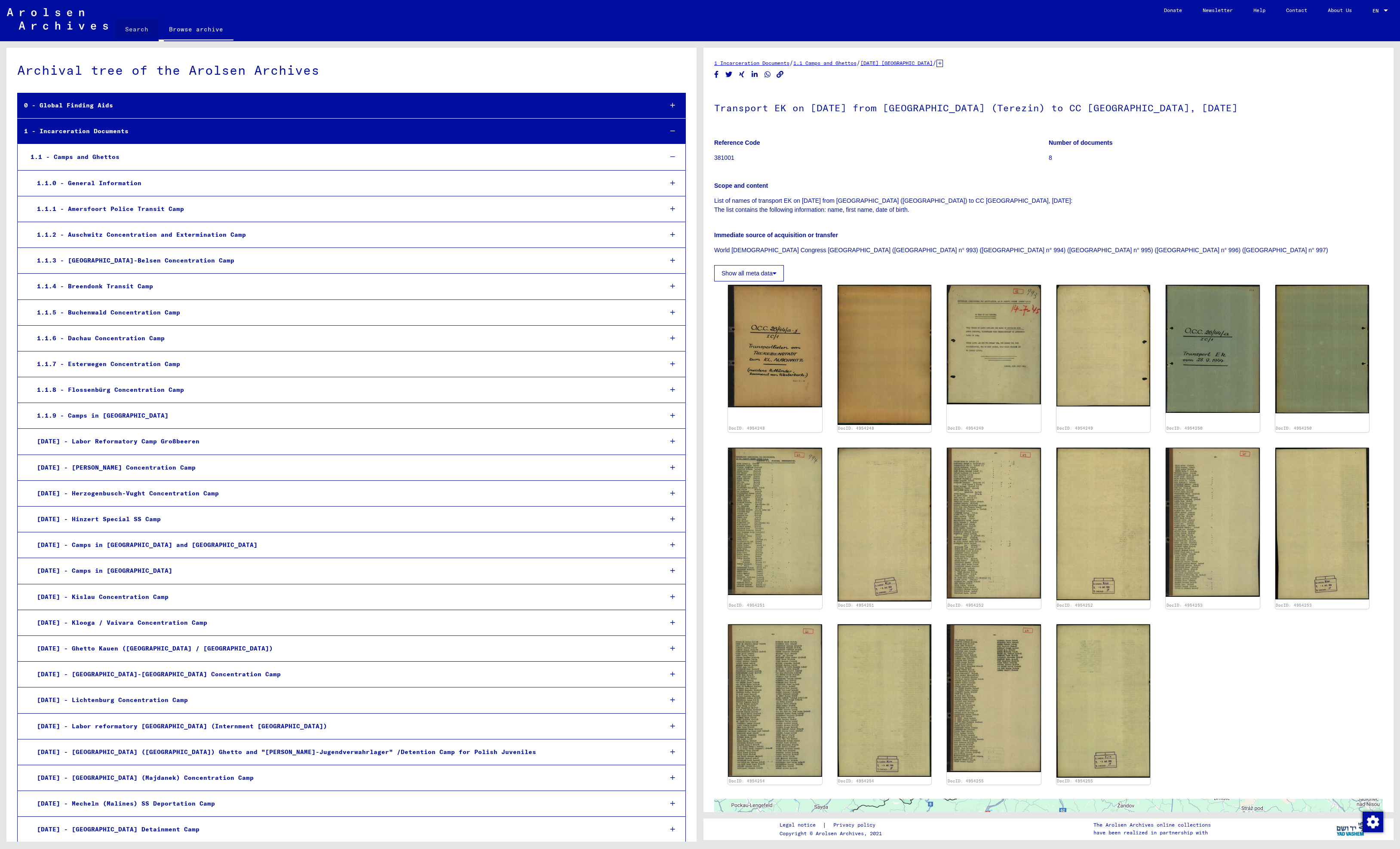
click at [143, 29] on link "Search" at bounding box center [136, 29] width 44 height 21
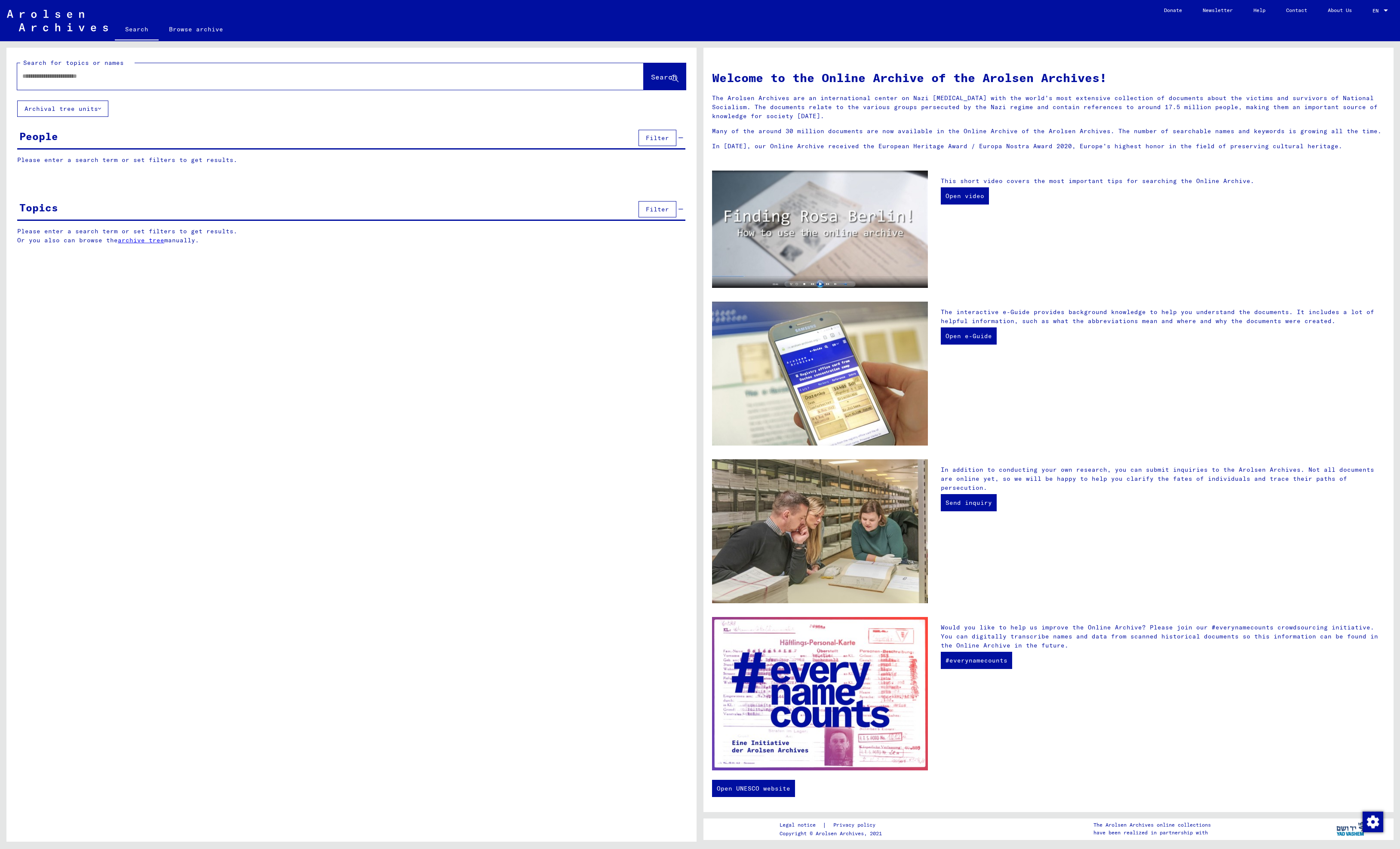
click at [129, 80] on input "text" at bounding box center [320, 76] width 596 height 9
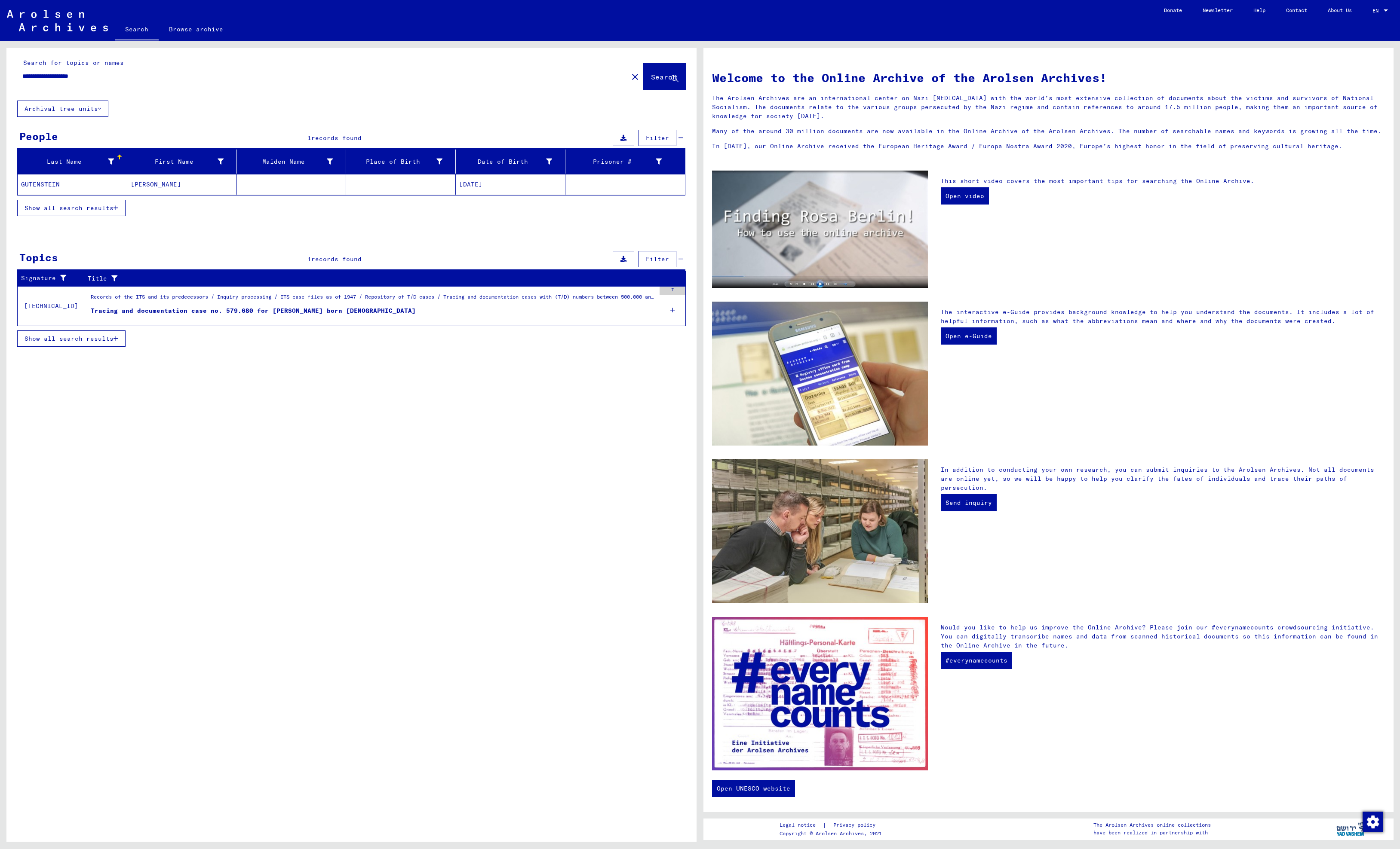
click at [176, 193] on mat-cell "[PERSON_NAME]" at bounding box center [182, 184] width 110 height 21
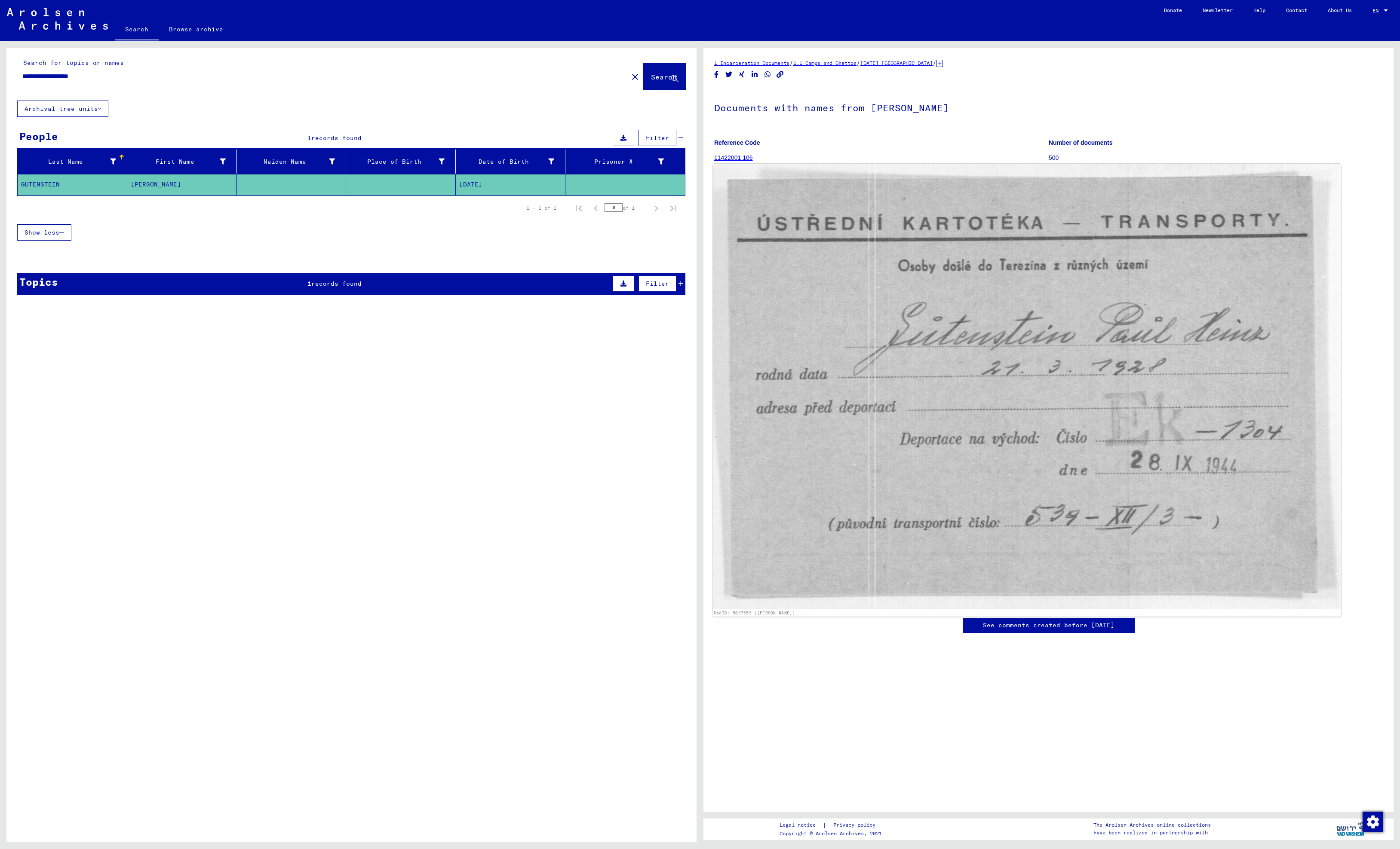
click at [920, 392] on img at bounding box center [1027, 386] width 628 height 445
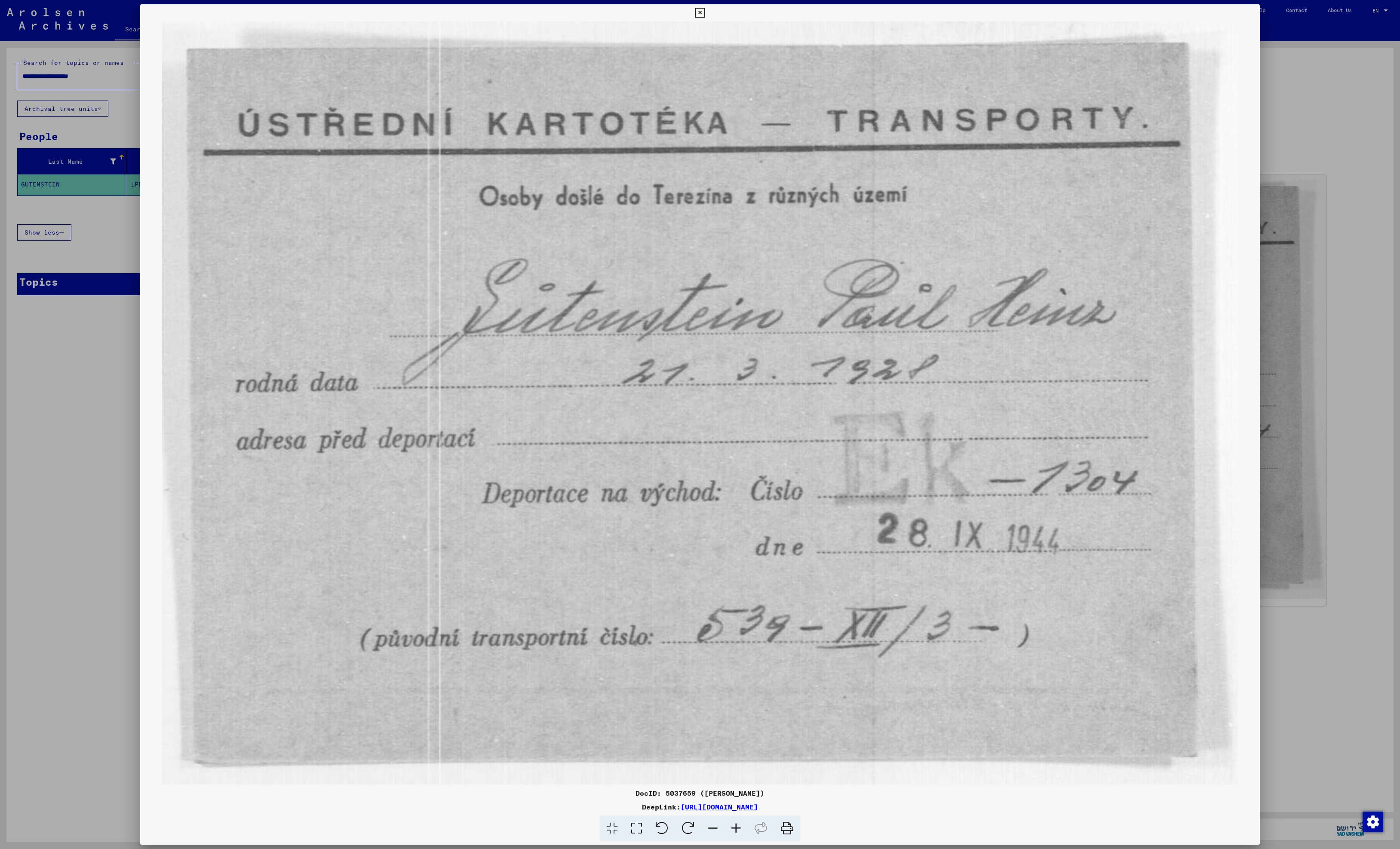
click at [705, 9] on icon at bounding box center [700, 12] width 10 height 10
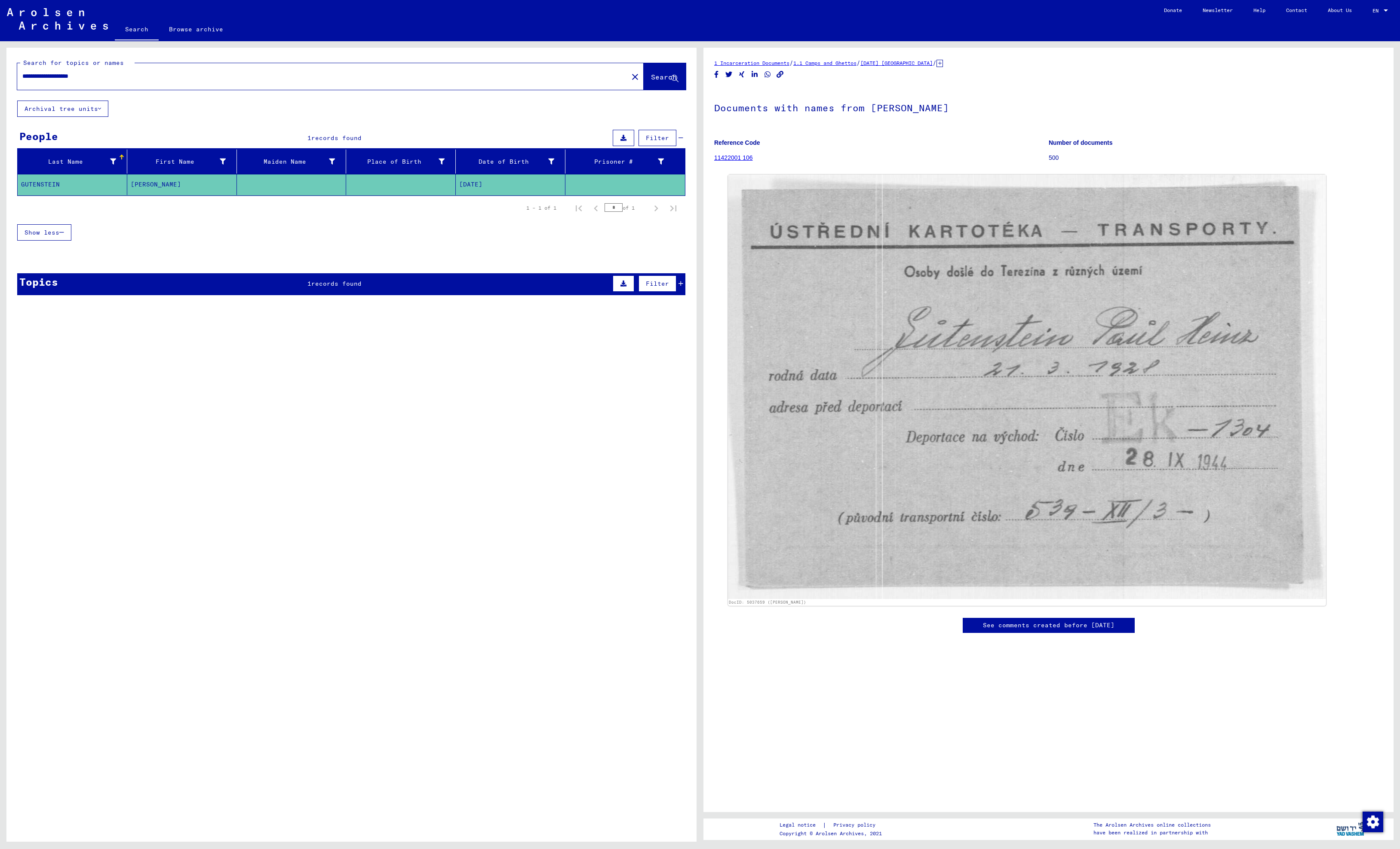
click at [943, 67] on icon at bounding box center [940, 63] width 7 height 7
click at [109, 86] on div "**********" at bounding box center [320, 77] width 606 height 20
click at [109, 81] on input "**********" at bounding box center [322, 76] width 601 height 9
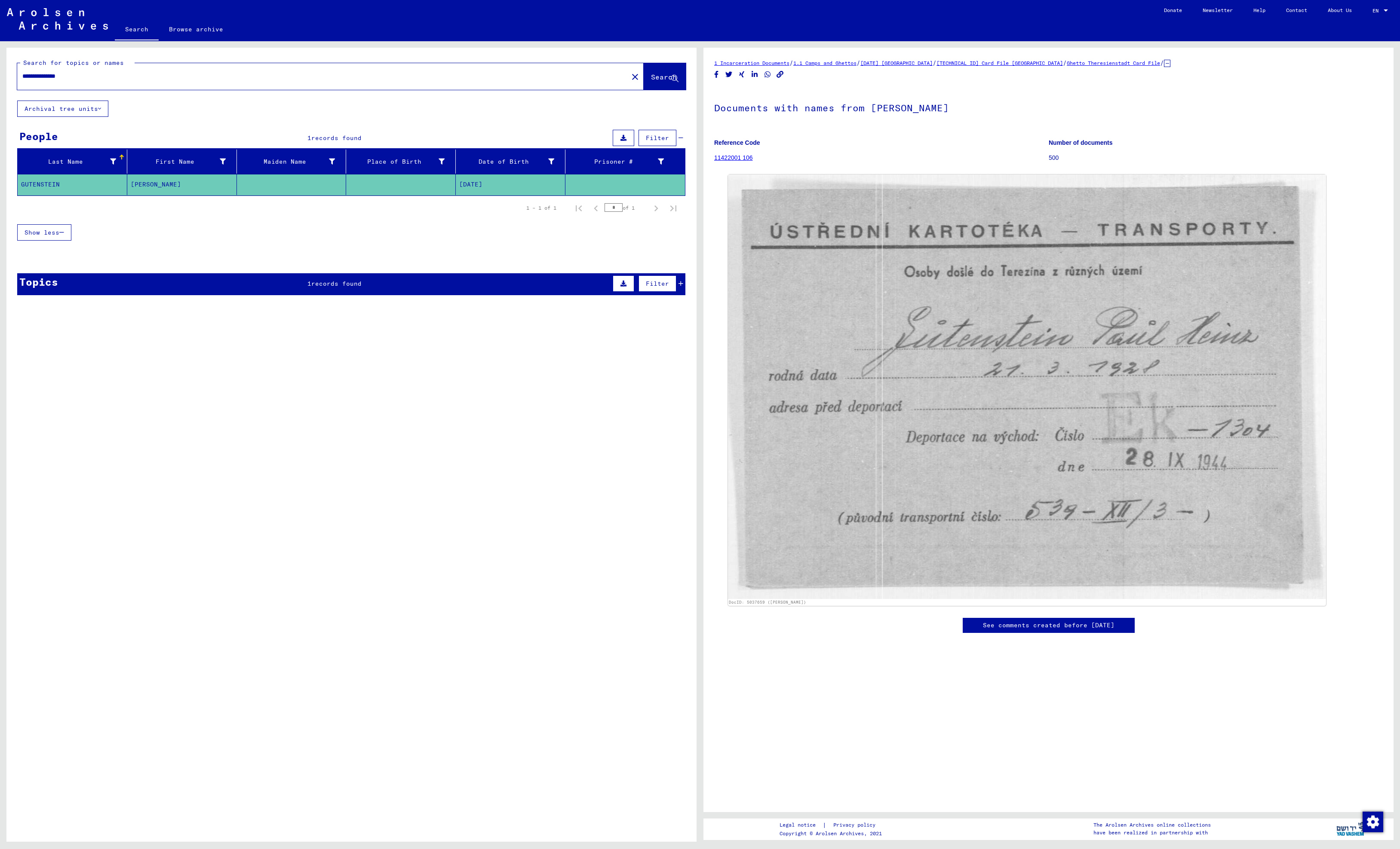
type input "**********"
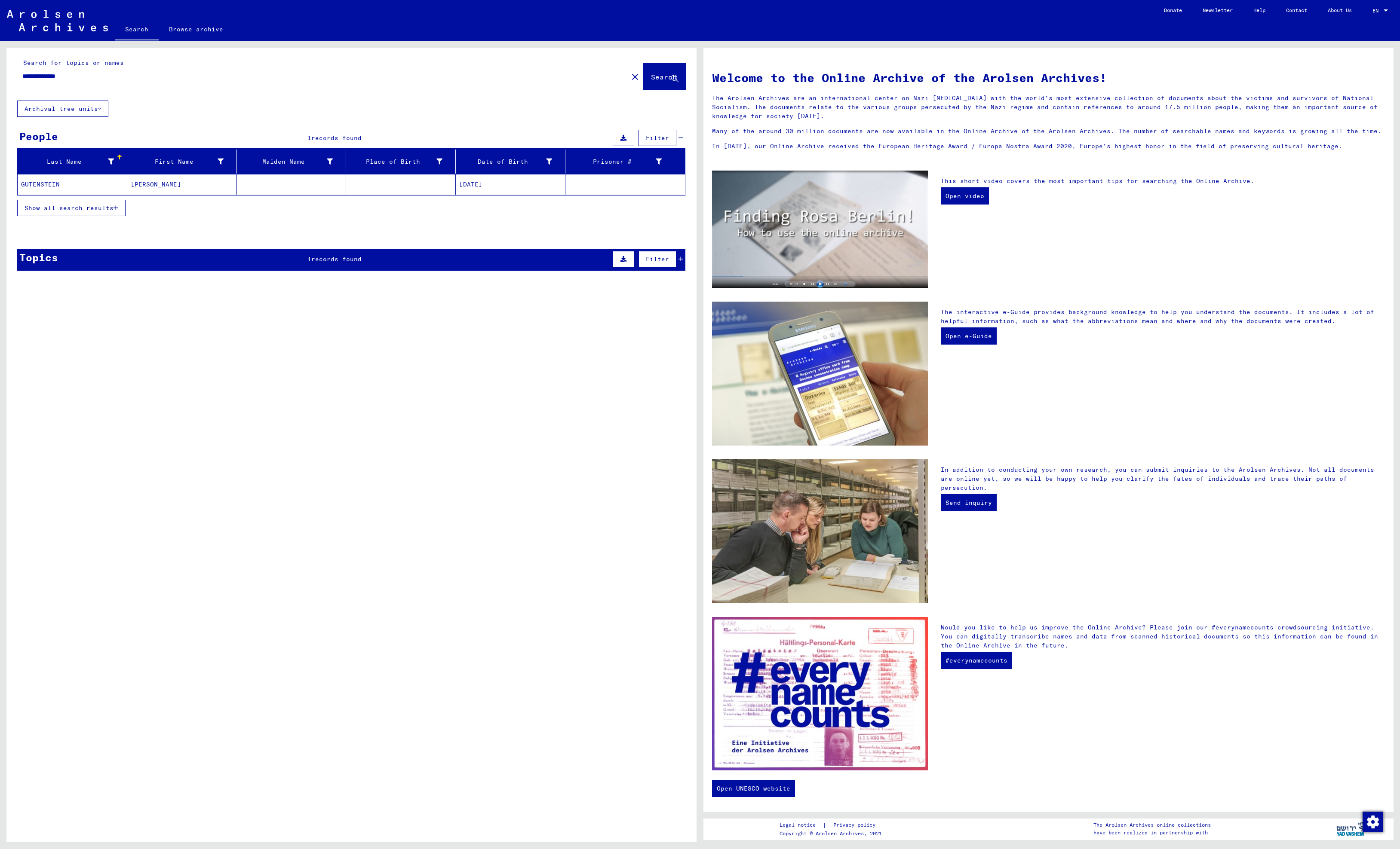
click at [682, 262] on icon at bounding box center [680, 259] width 5 height 6
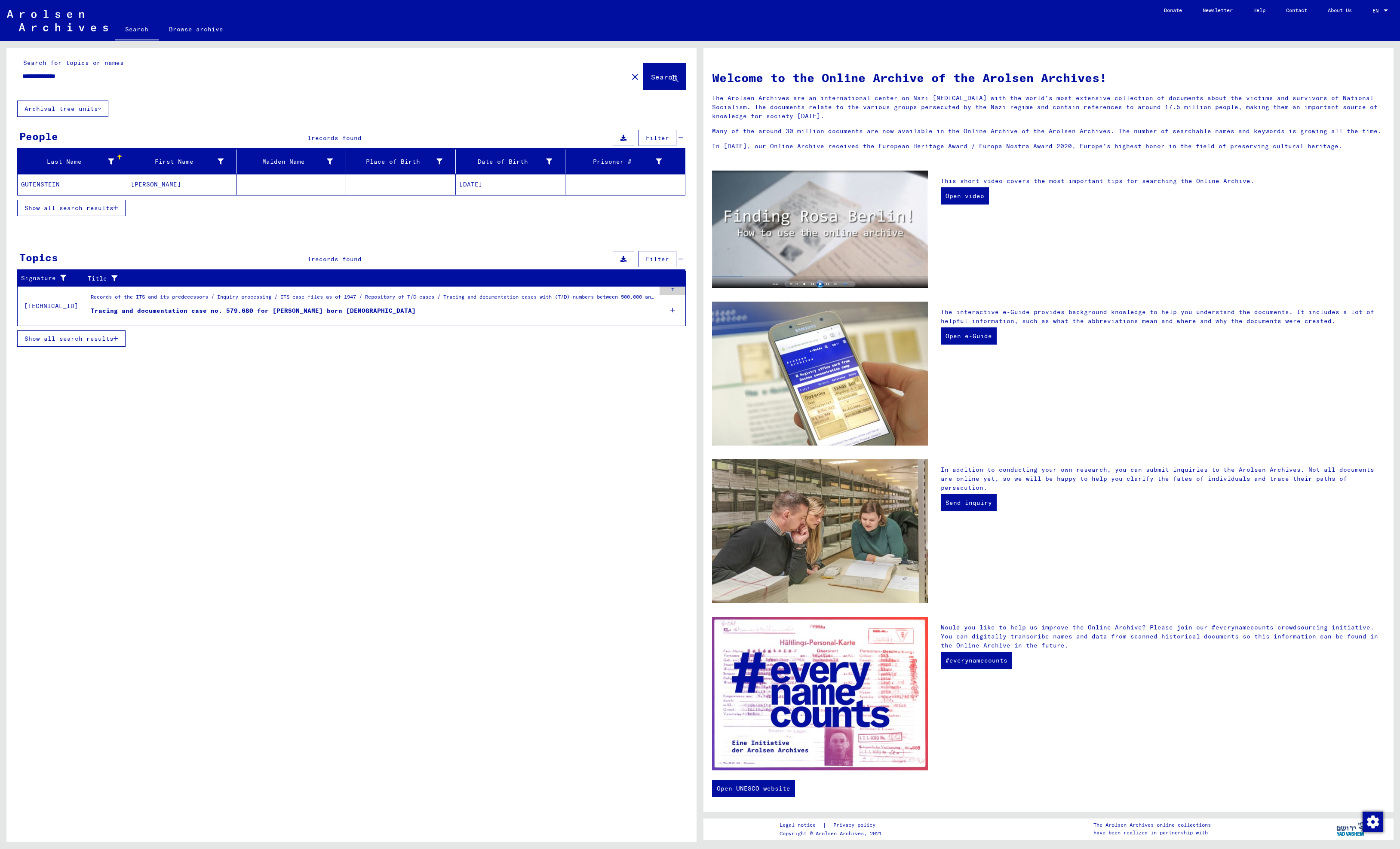
click at [340, 316] on div "Tracing and documentation case no. 579.680 for [PERSON_NAME] born [DEMOGRAPHIC_…" at bounding box center [253, 311] width 325 height 9
